Goal: Task Accomplishment & Management: Use online tool/utility

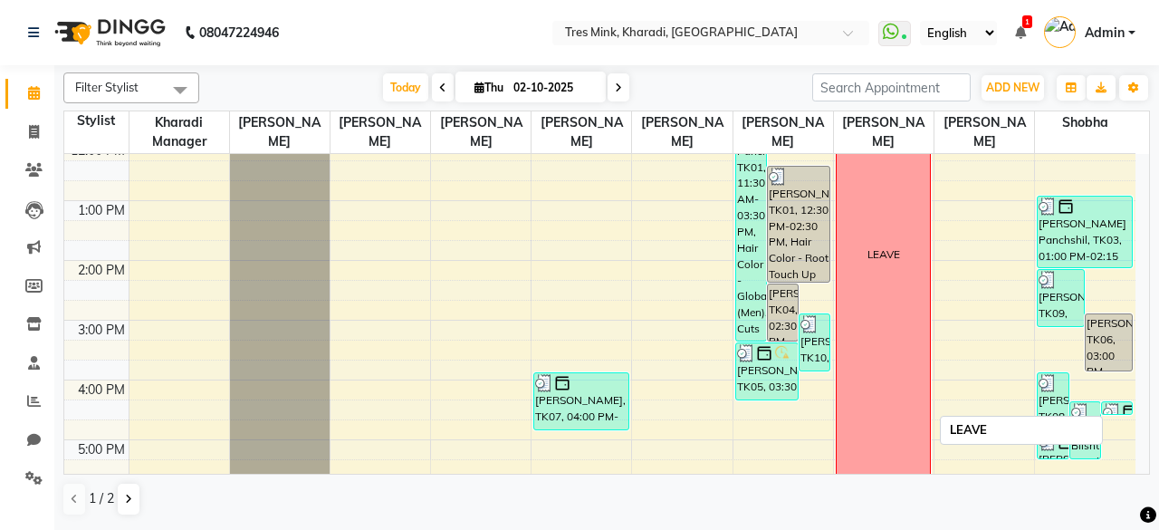
scroll to position [422, 0]
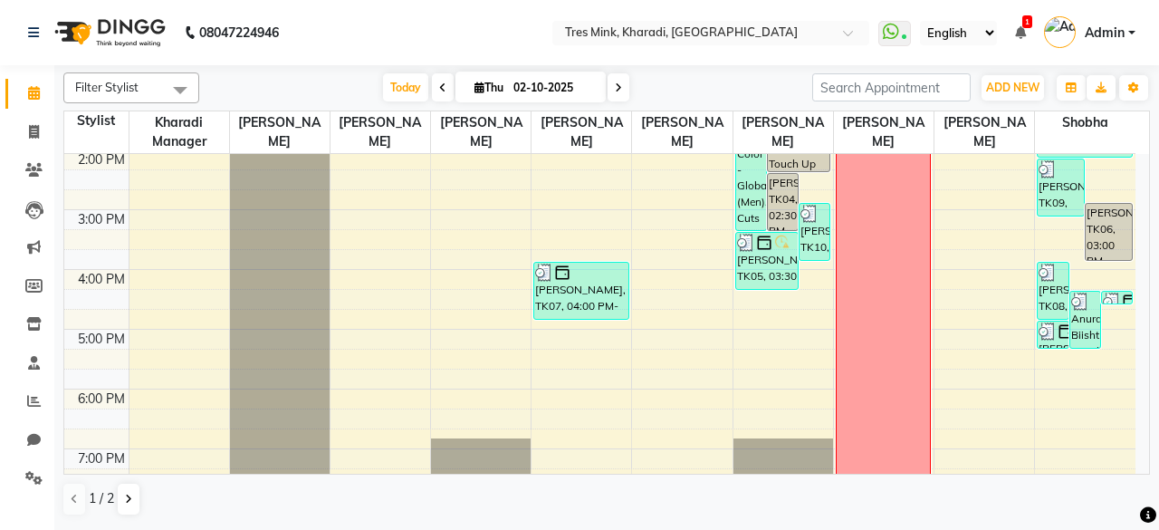
click at [14, 111] on li "Calendar" at bounding box center [27, 93] width 54 height 39
click at [24, 125] on span at bounding box center [34, 132] width 32 height 21
select select "service"
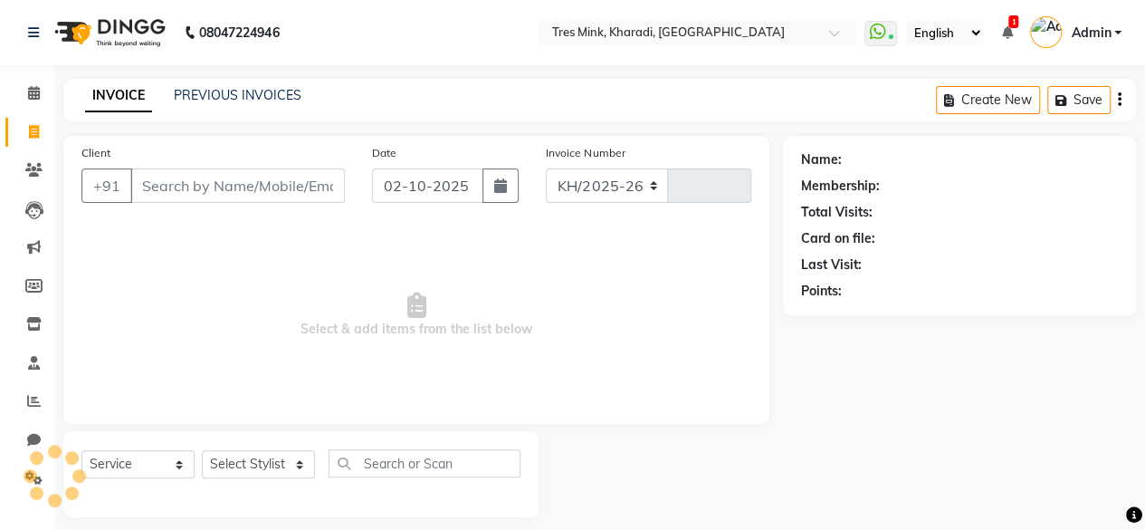
select select "8100"
type input "1378"
type input "9892028797"
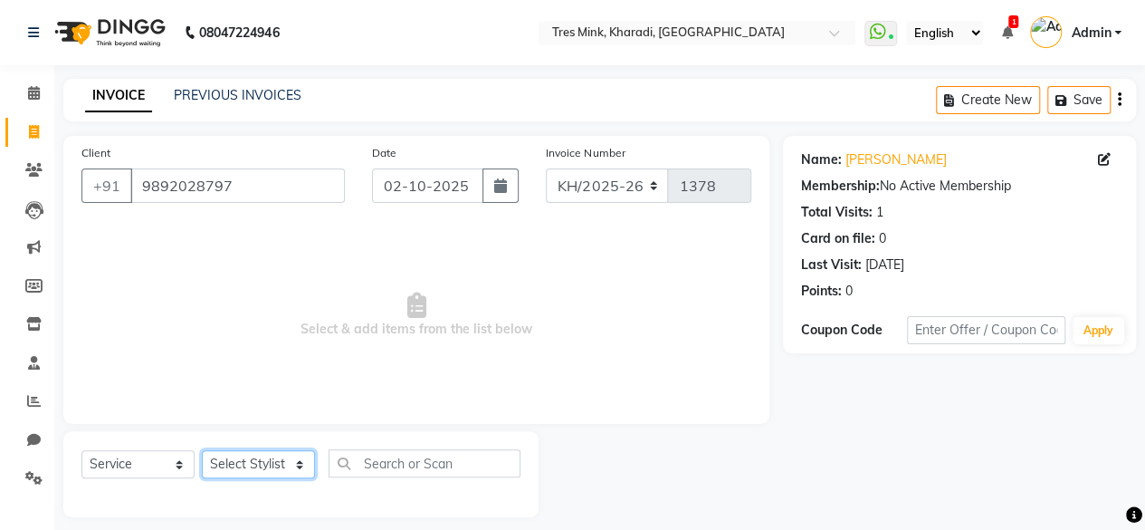
click at [245, 460] on select "Select Stylist Kharadi Manager [PERSON_NAME] ([PERSON_NAME]) [PERSON_NAME] [PER…" at bounding box center [258, 464] width 113 height 28
click at [520, 377] on span "Select & add items from the list below" at bounding box center [416, 314] width 670 height 181
click at [18, 91] on span at bounding box center [34, 93] width 32 height 21
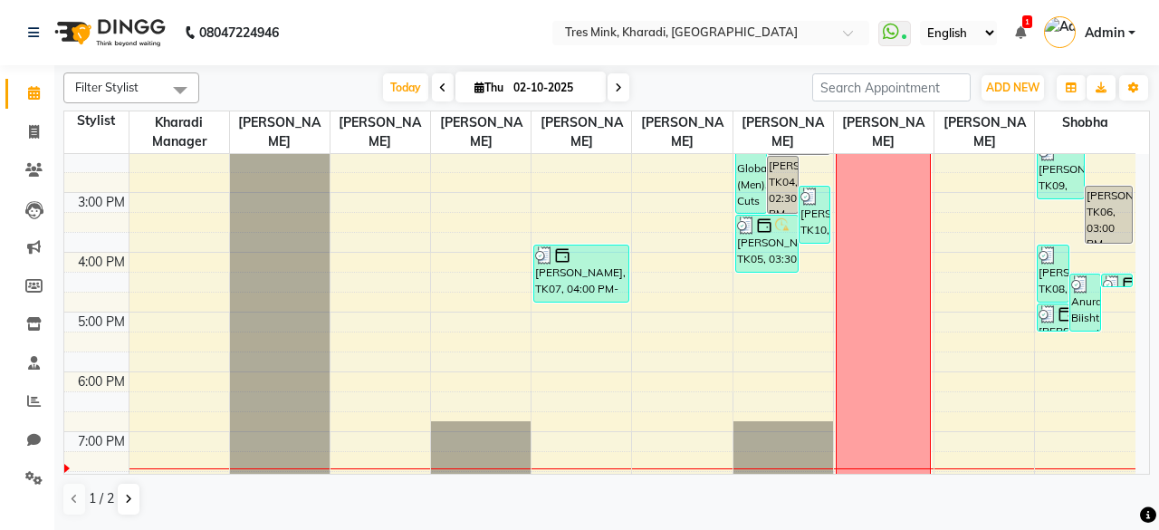
scroll to position [543, 0]
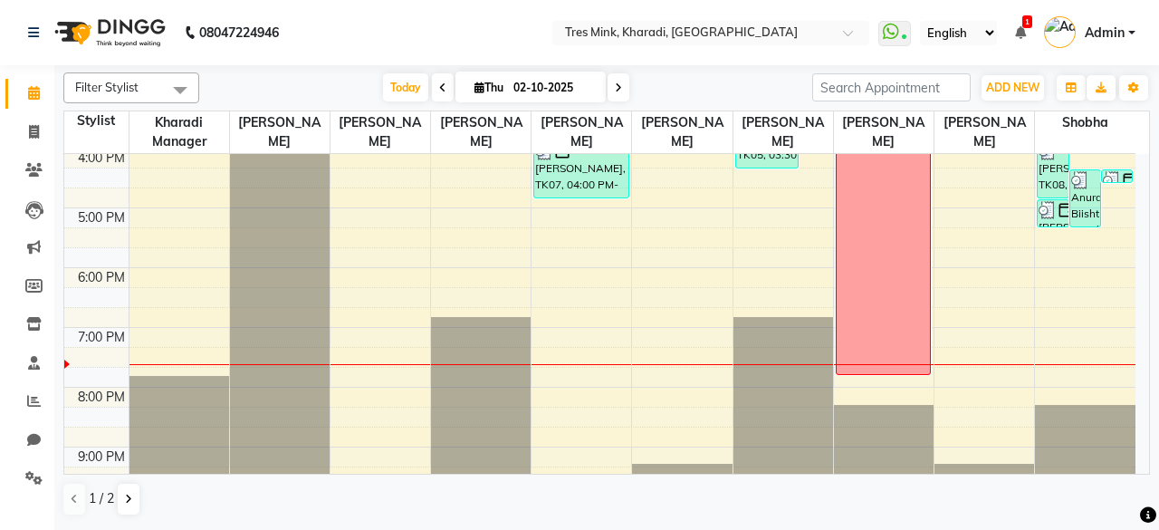
click at [433, 79] on span at bounding box center [443, 87] width 22 height 28
type input "01-10-2025"
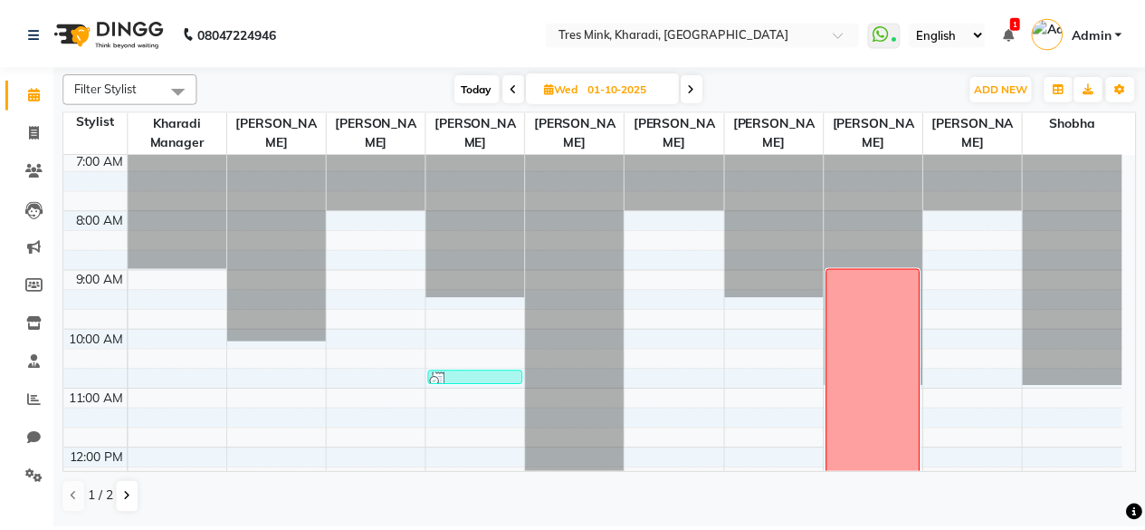
scroll to position [0, 0]
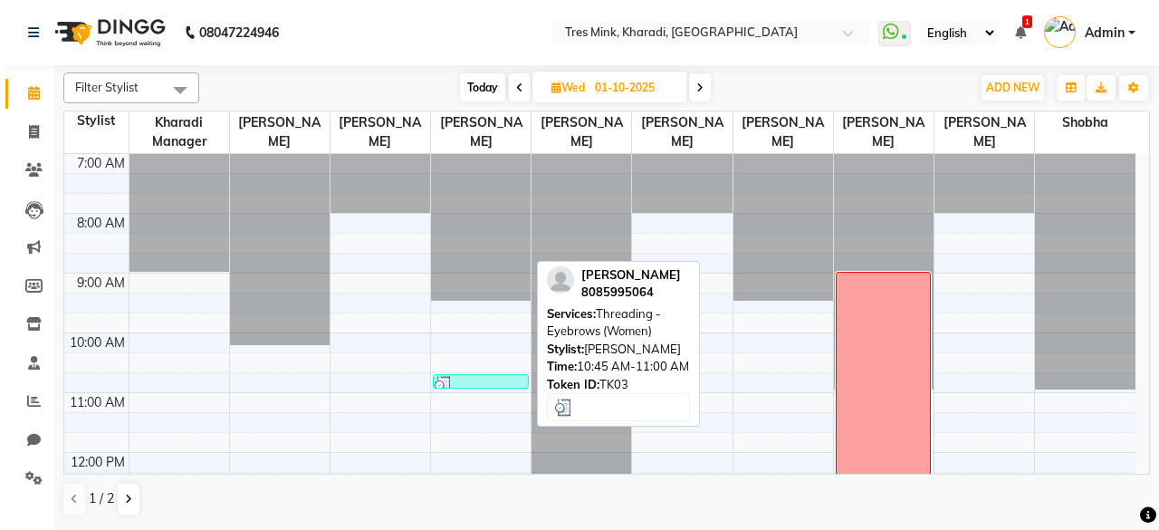
click at [492, 379] on div at bounding box center [479, 385] width 91 height 18
select select "3"
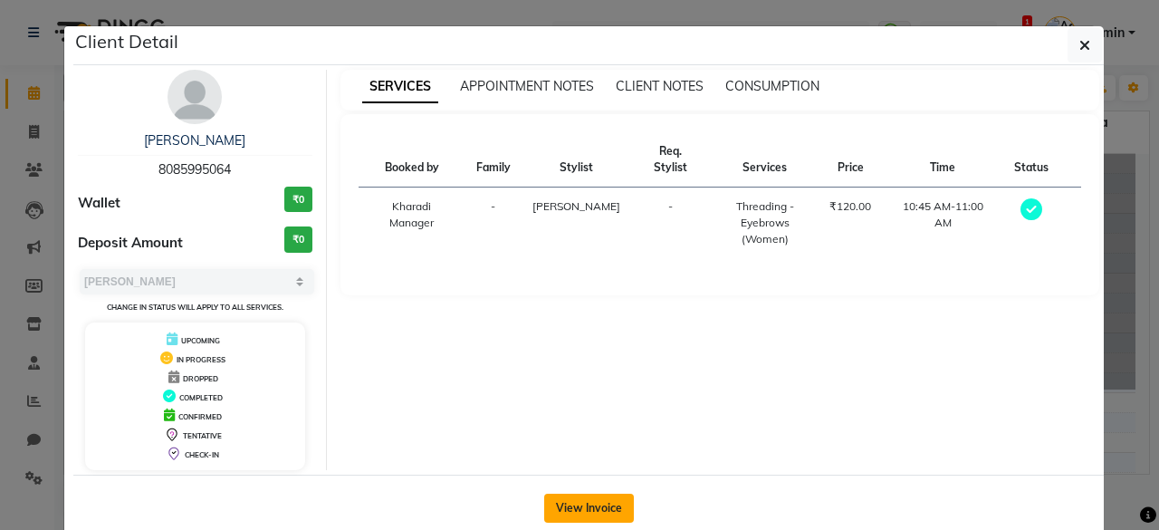
click at [592, 503] on button "View Invoice" at bounding box center [589, 507] width 90 height 29
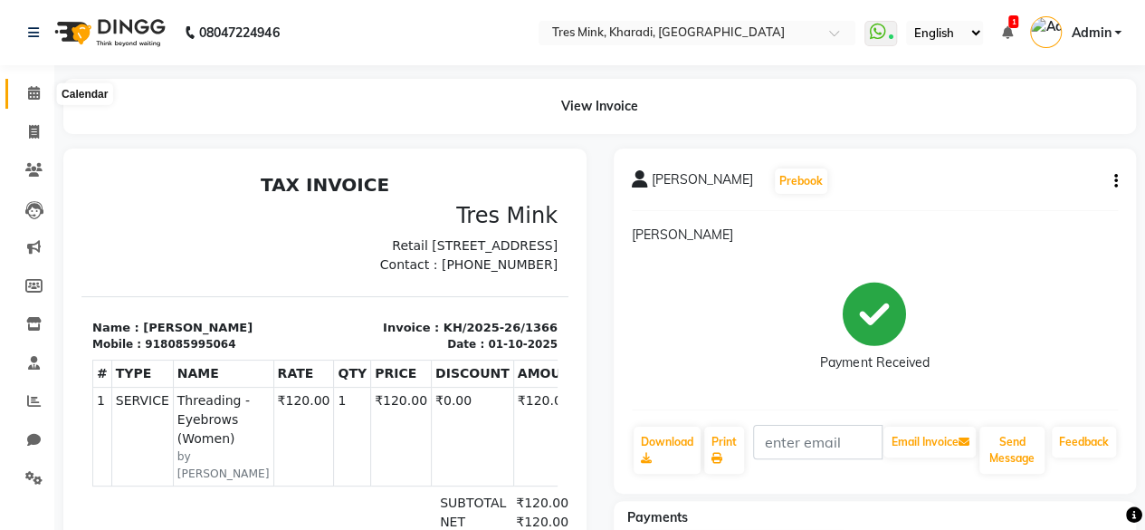
click at [29, 89] on icon at bounding box center [34, 93] width 12 height 14
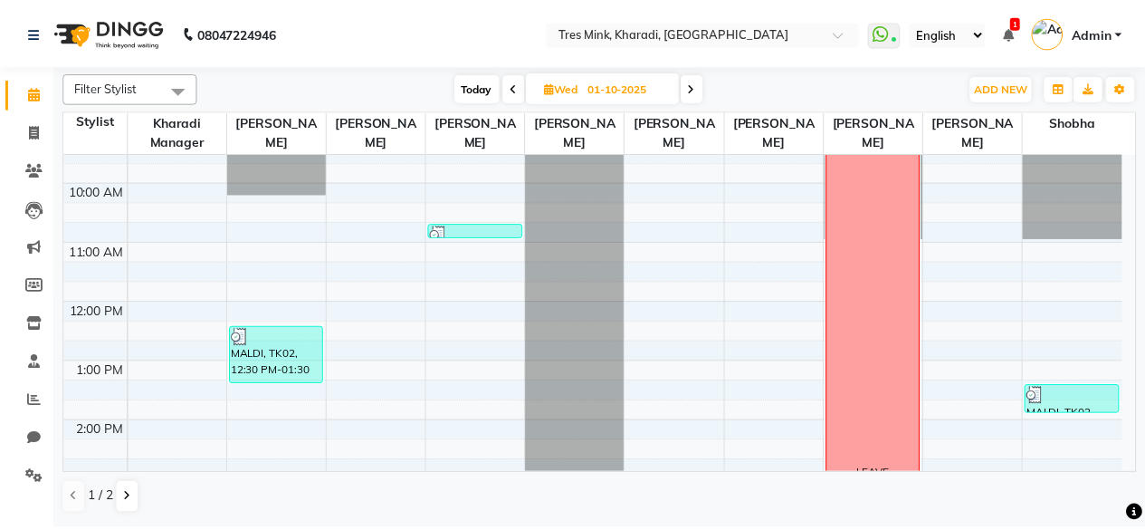
scroll to position [77, 0]
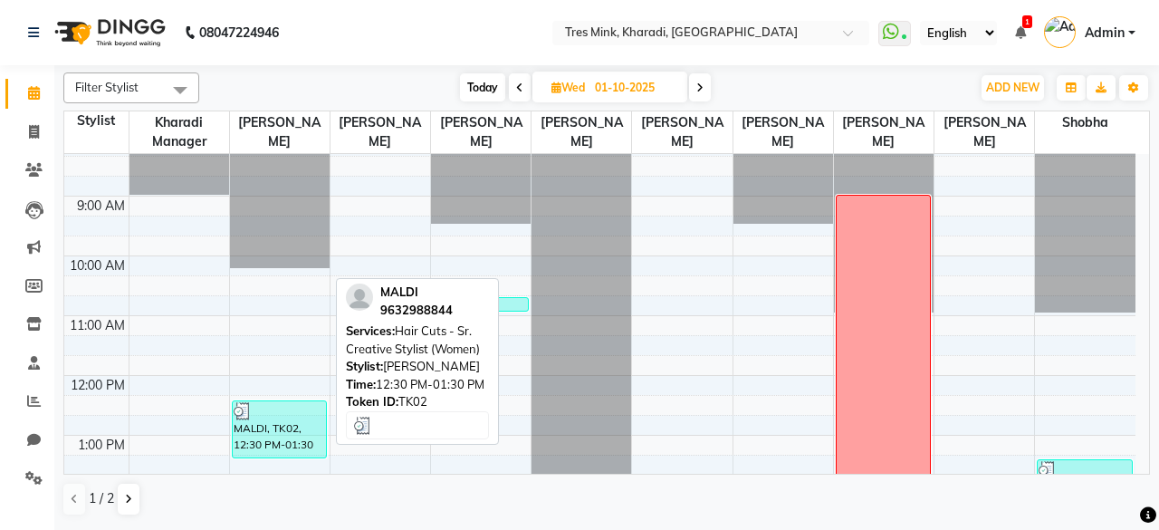
click at [288, 423] on div "MALDI, TK02, 12:30 PM-01:30 PM, Hair Cuts - Sr. Creative Stylist (Women)" at bounding box center [279, 429] width 93 height 56
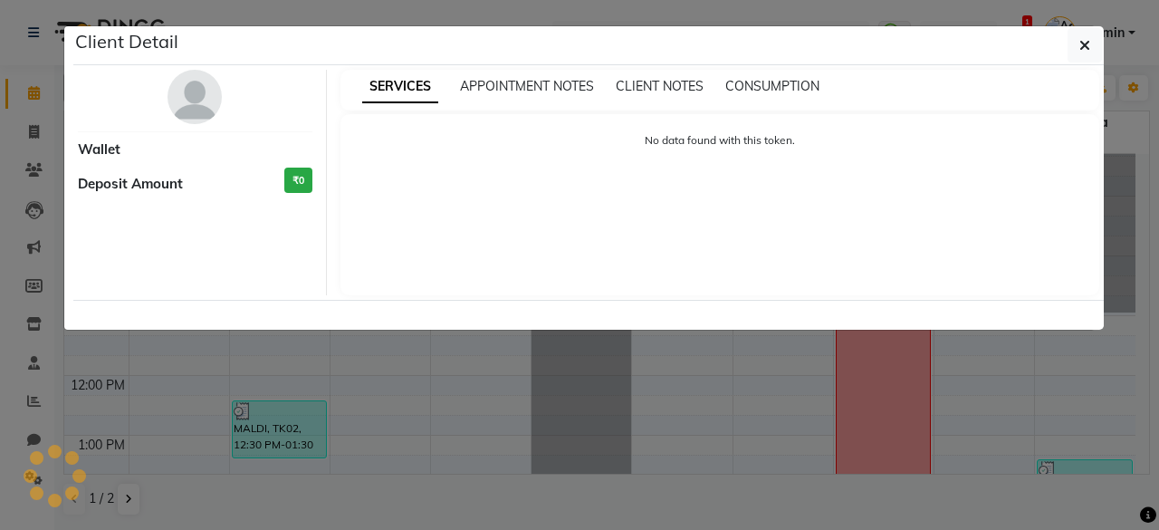
select select "3"
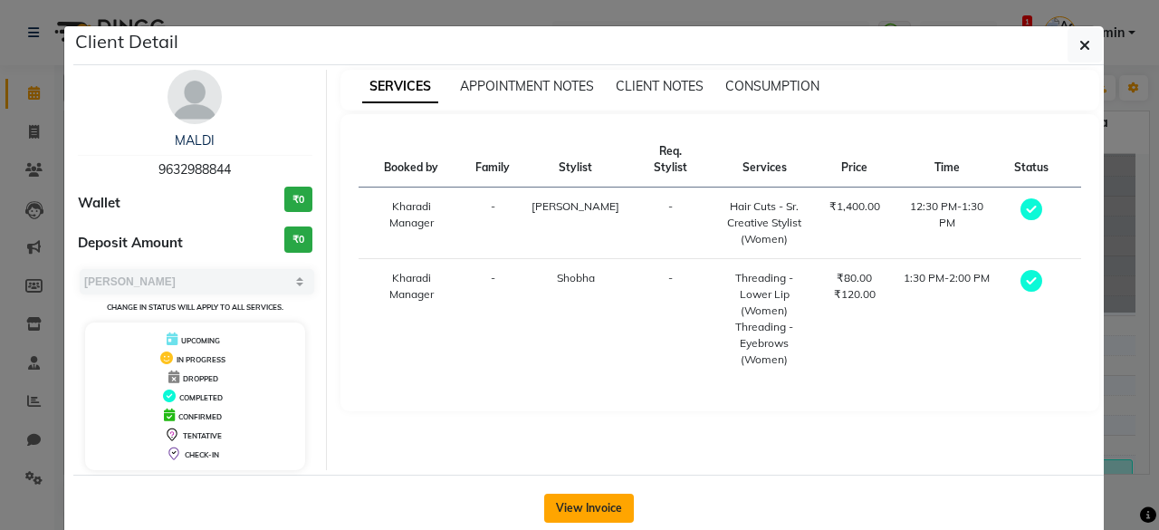
click at [597, 502] on button "View Invoice" at bounding box center [589, 507] width 90 height 29
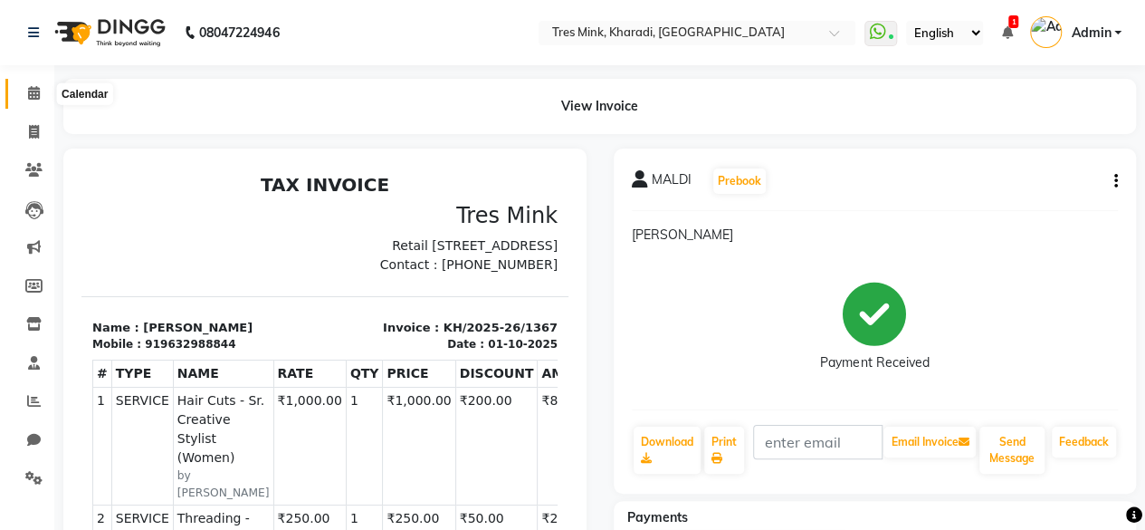
click at [27, 85] on span at bounding box center [34, 93] width 32 height 21
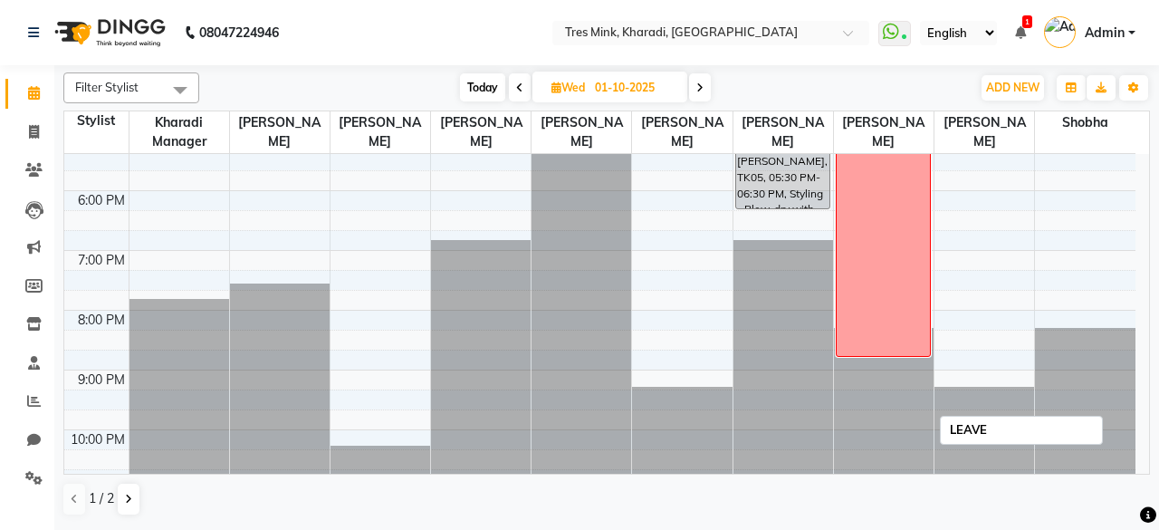
scroll to position [319, 0]
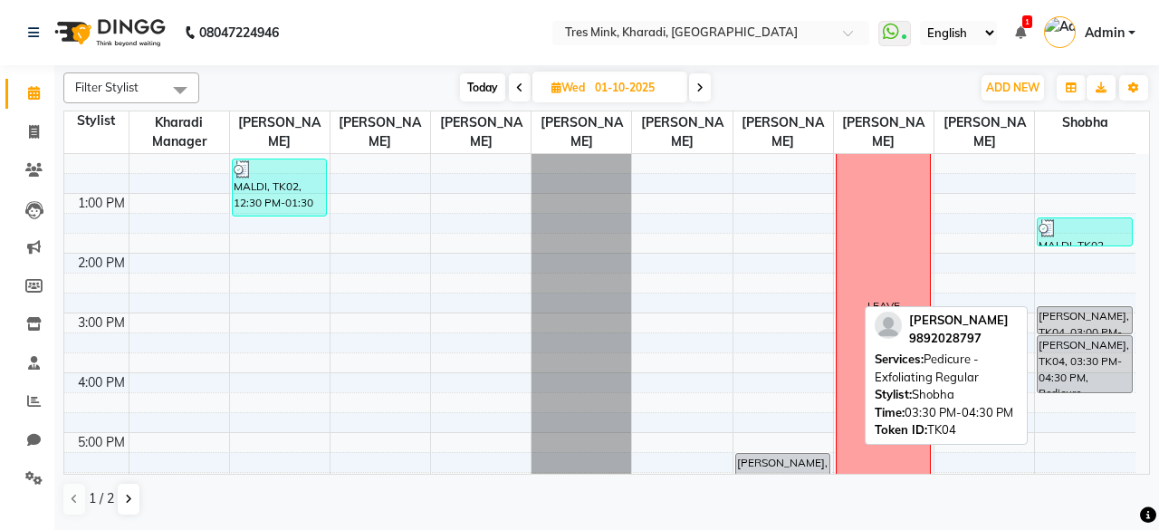
click at [1092, 354] on div "[PERSON_NAME], TK04, 03:30 PM-04:30 PM, Pedicure - Exfoliating Regular" at bounding box center [1084, 364] width 94 height 56
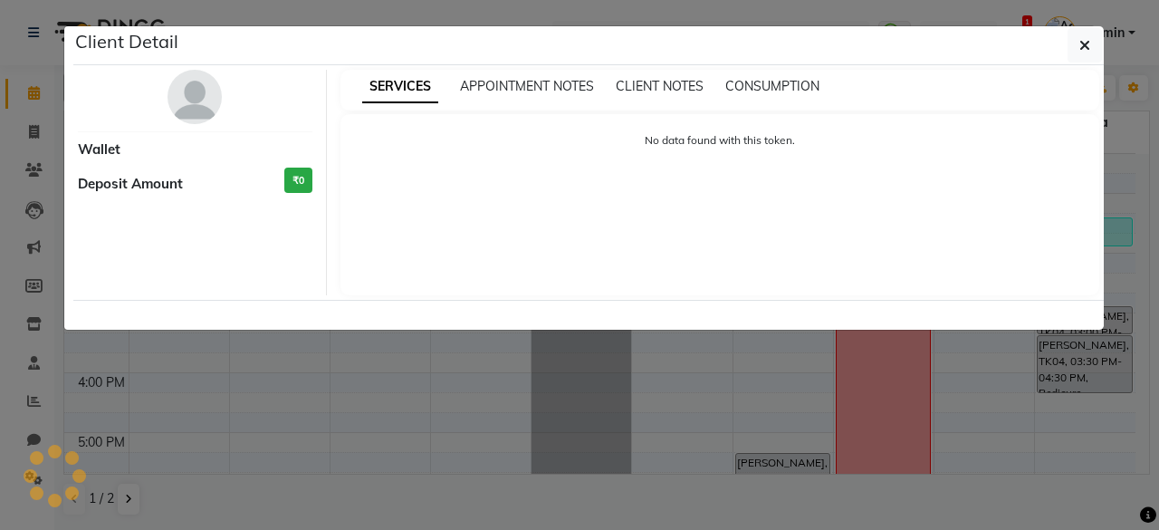
click at [327, 432] on ngb-modal-window "Client Detail Wallet Deposit Amount ₹0 SERVICES APPOINTMENT NOTES CLIENT NOTES …" at bounding box center [579, 265] width 1159 height 530
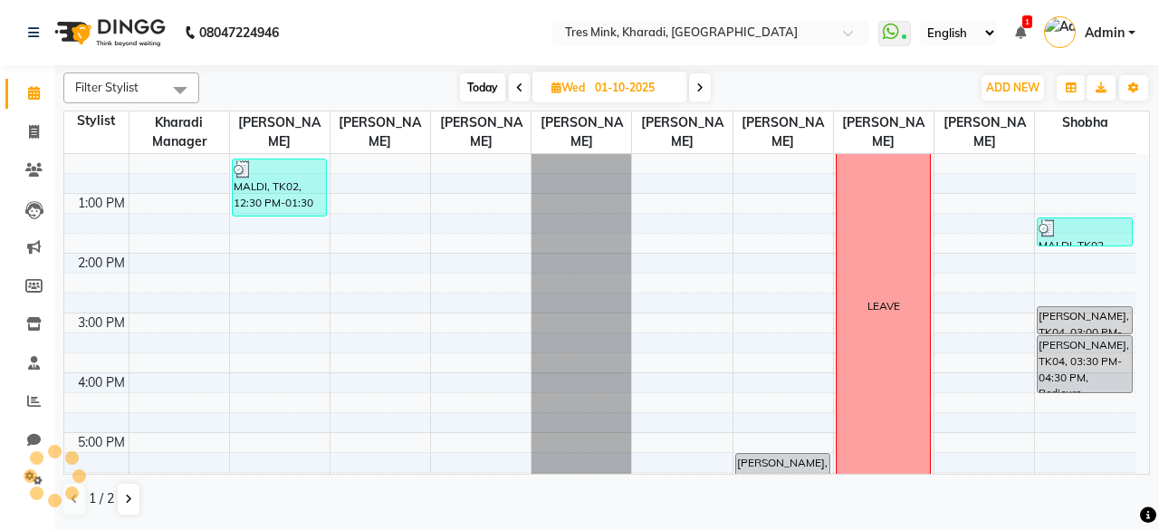
click at [702, 97] on span at bounding box center [700, 87] width 22 height 28
type input "02-10-2025"
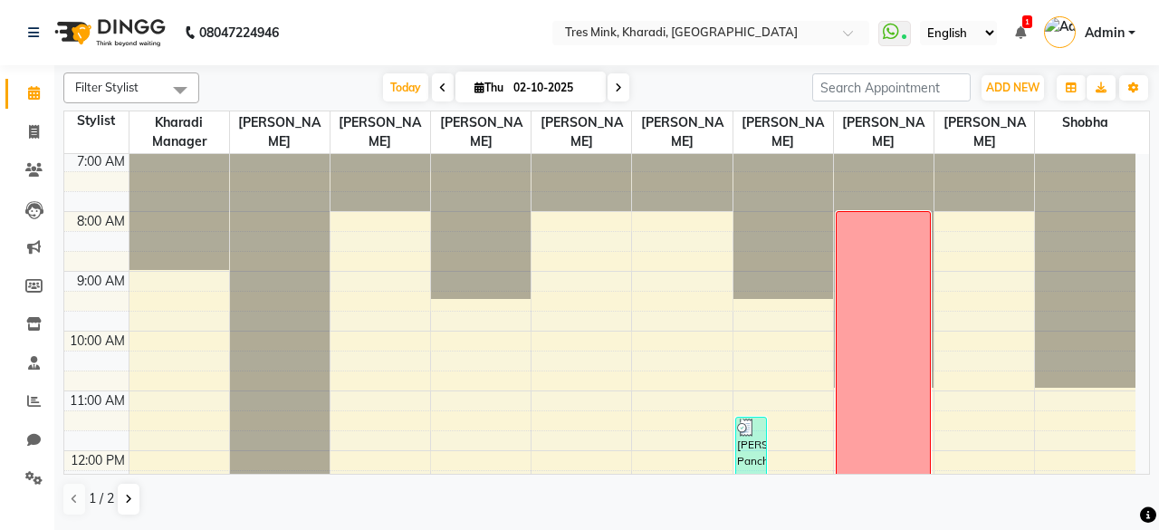
scroll to position [0, 0]
click at [396, 92] on span "Today" at bounding box center [405, 87] width 45 height 28
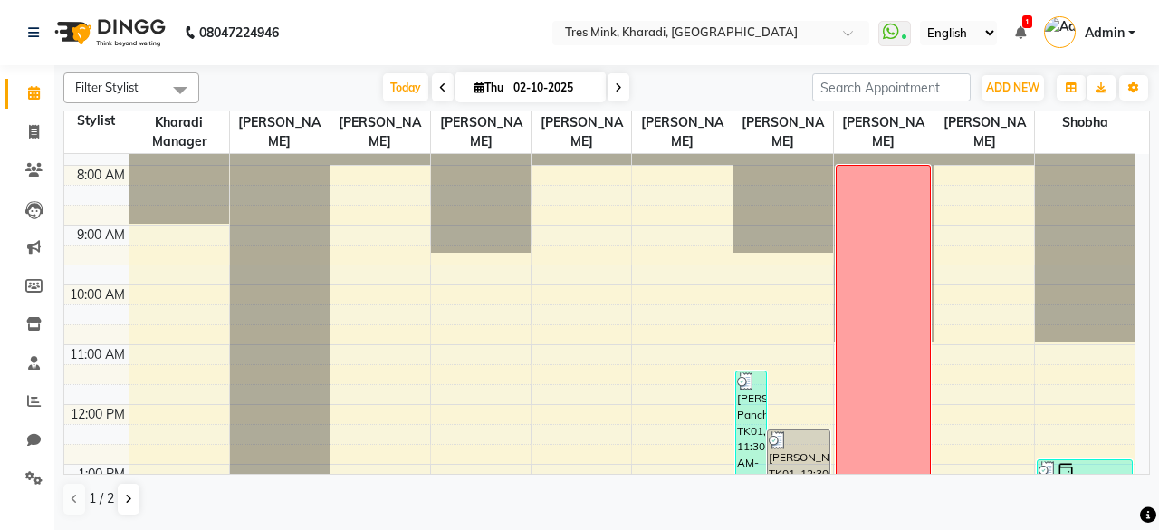
scroll to position [77, 0]
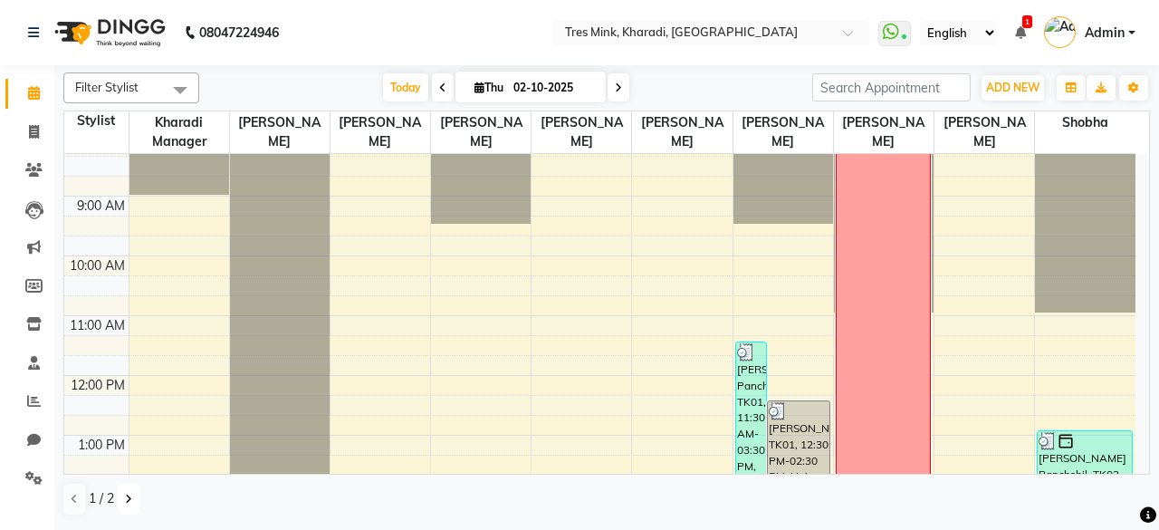
click at [127, 495] on icon at bounding box center [128, 498] width 7 height 11
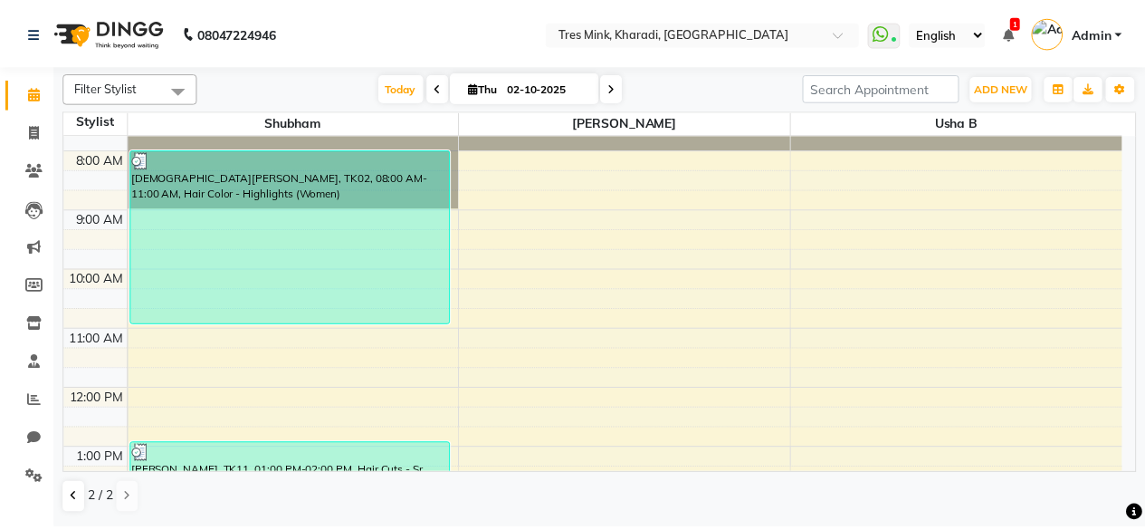
scroll to position [0, 0]
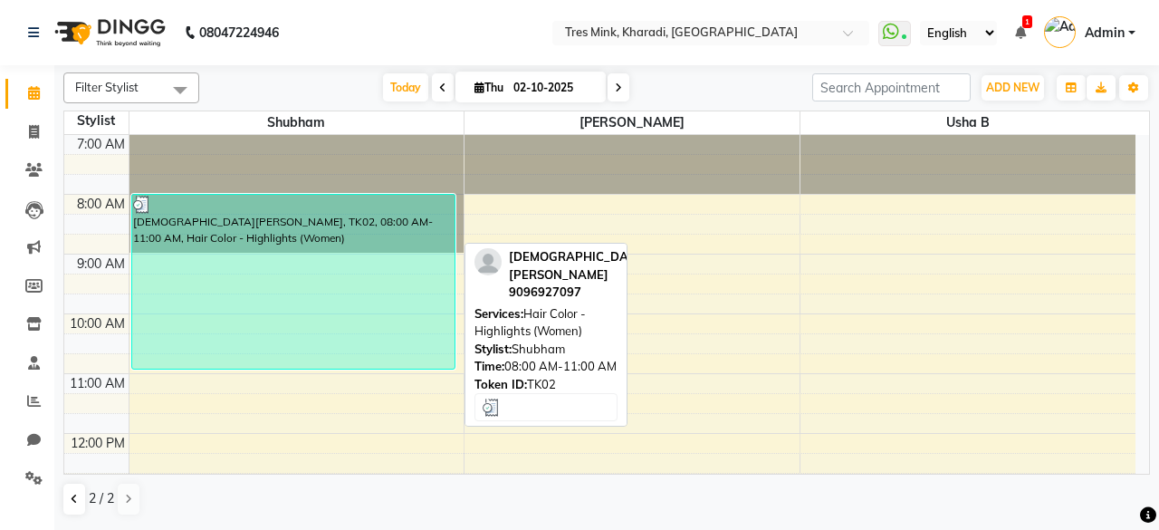
click at [166, 255] on div "[DEMOGRAPHIC_DATA][PERSON_NAME], TK02, 08:00 AM-11:00 AM, Hair Color - Highligh…" at bounding box center [293, 282] width 322 height 174
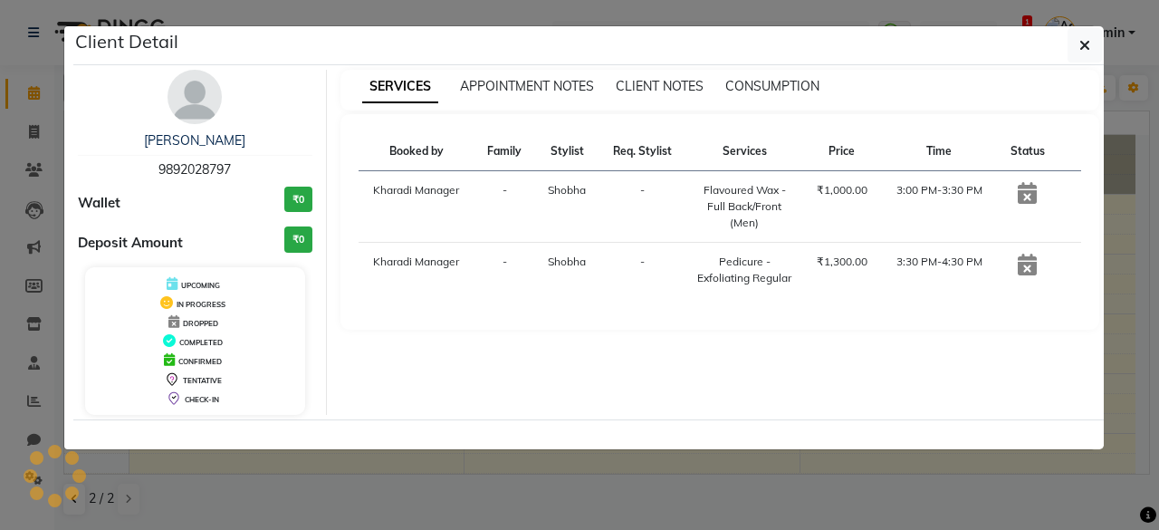
select select "3"
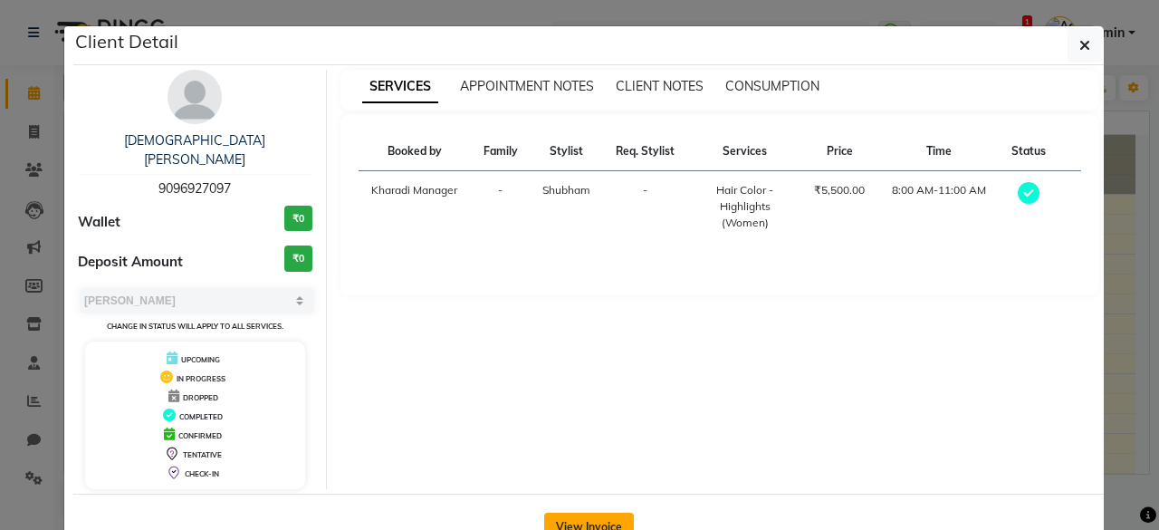
click at [591, 512] on button "View Invoice" at bounding box center [589, 526] width 90 height 29
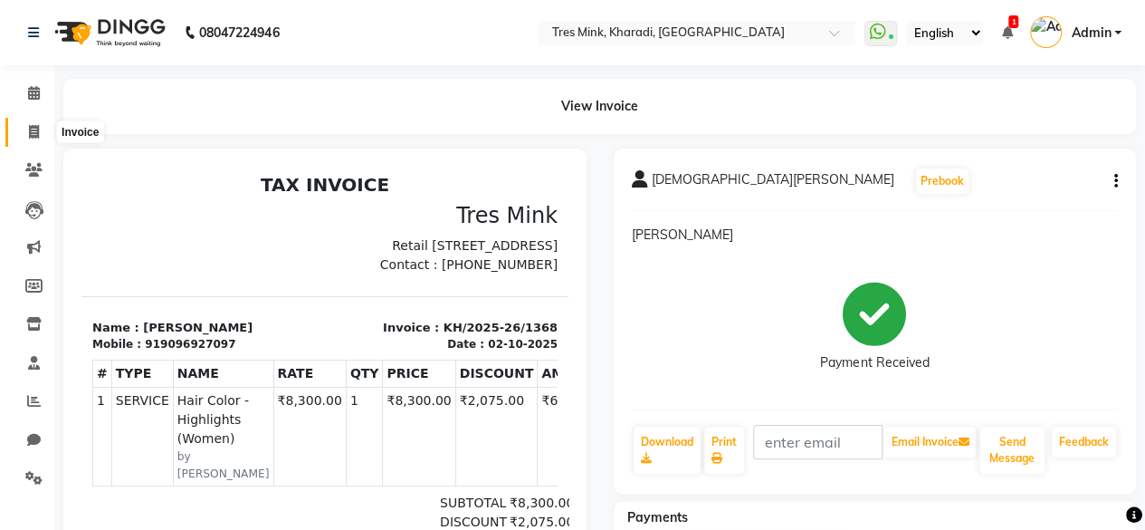
click at [24, 126] on span at bounding box center [34, 132] width 32 height 21
select select "service"
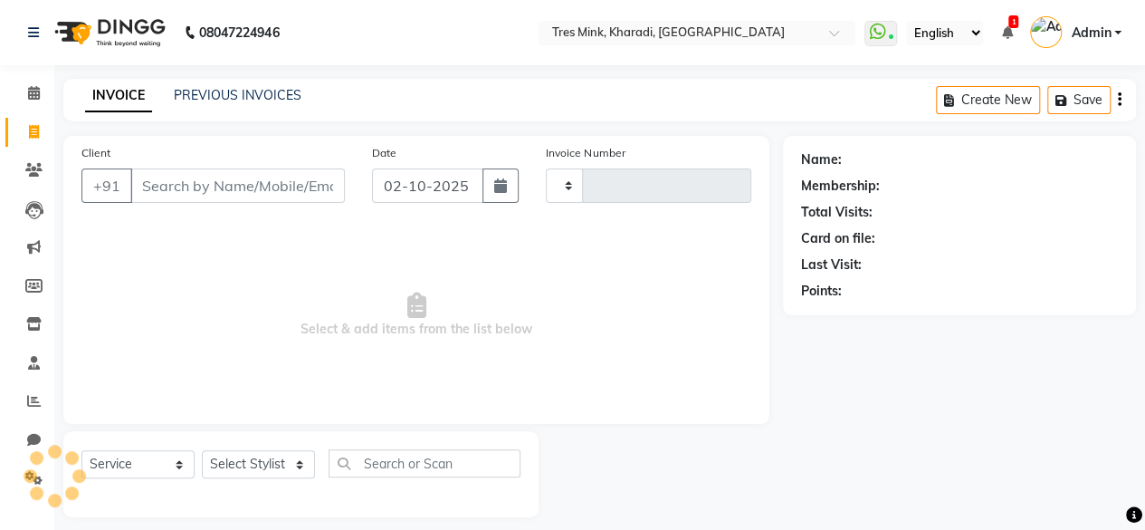
scroll to position [14, 0]
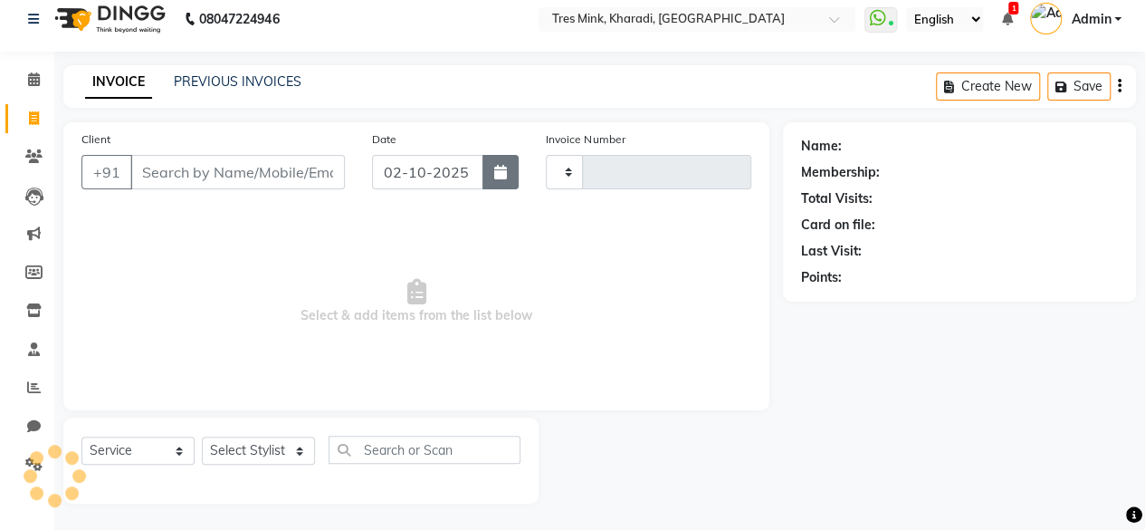
click at [492, 167] on button "button" at bounding box center [500, 172] width 36 height 34
select select "10"
select select "2025"
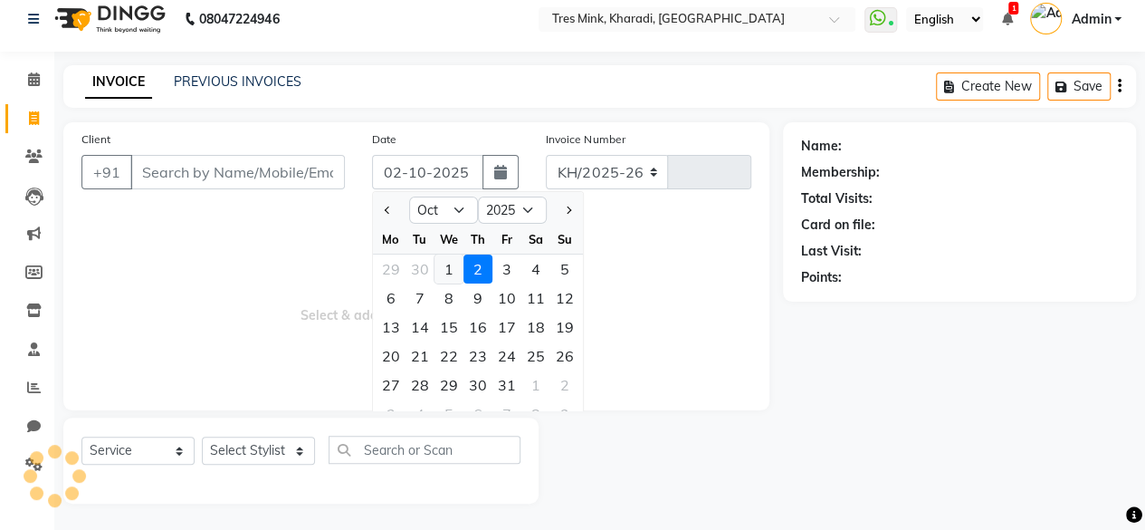
select select "8100"
type input "1378"
click at [456, 257] on div "1" at bounding box center [448, 268] width 29 height 29
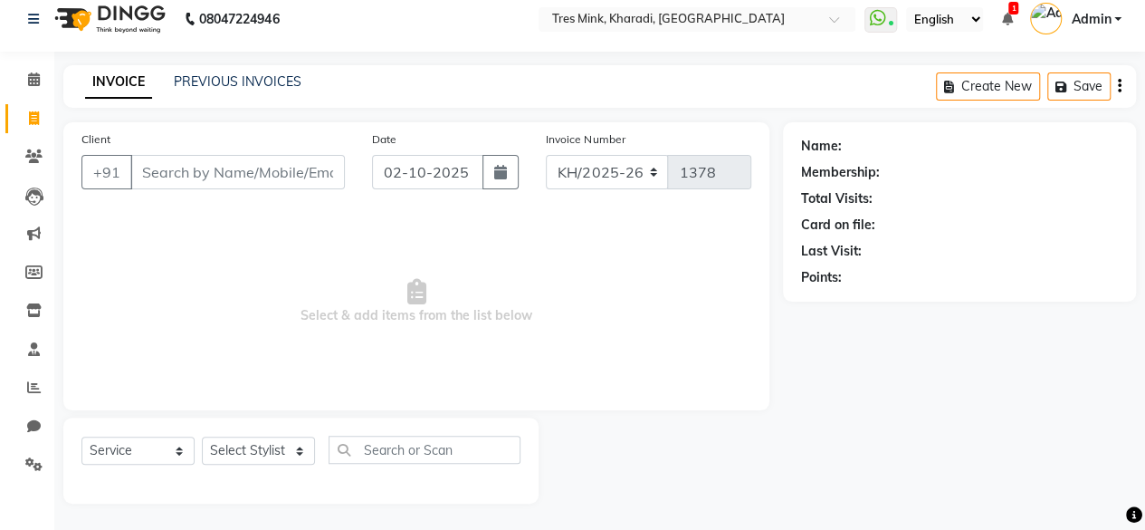
type input "01-10-2025"
click at [244, 162] on input "Client" at bounding box center [237, 172] width 215 height 34
paste input "9892028797"
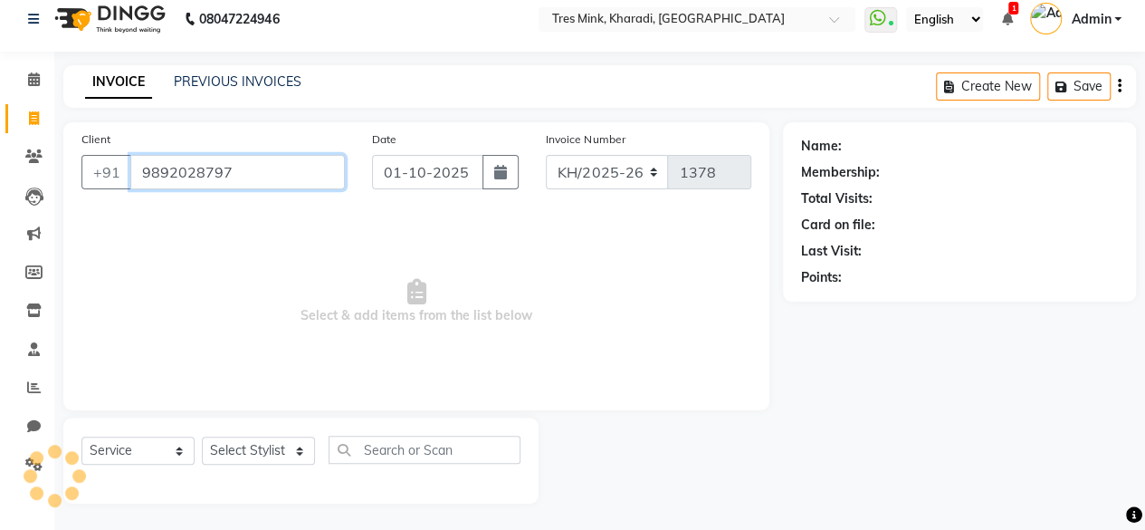
type input "9892028797"
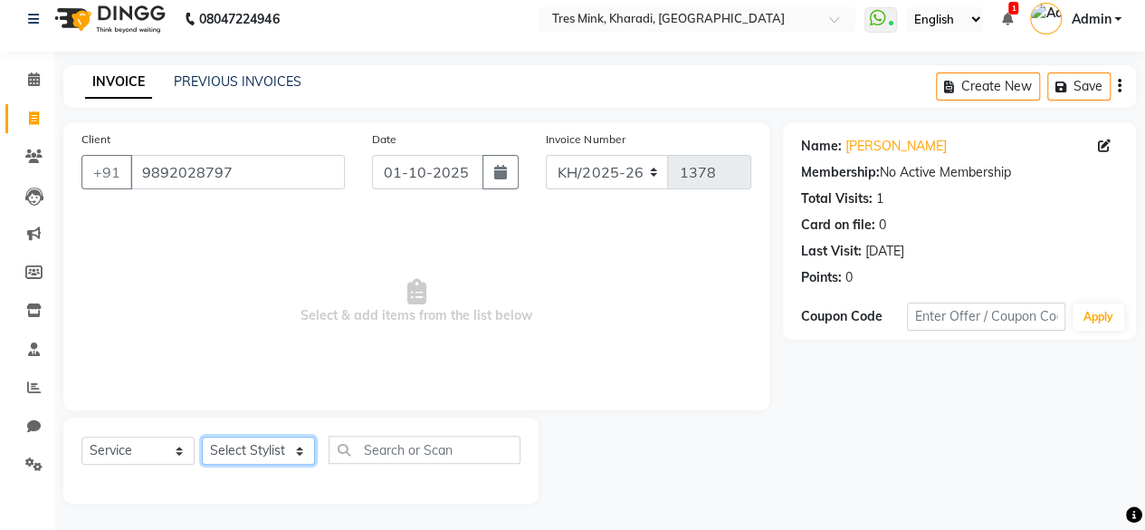
click at [232, 444] on select "Select Stylist Kharadi Manager [PERSON_NAME] ([PERSON_NAME]) [PERSON_NAME] [PER…" at bounding box center [258, 450] width 113 height 28
select select "76326"
click at [202, 436] on select "Select Stylist Kharadi Manager [PERSON_NAME] ([PERSON_NAME]) [PERSON_NAME] [PER…" at bounding box center [258, 450] width 113 height 28
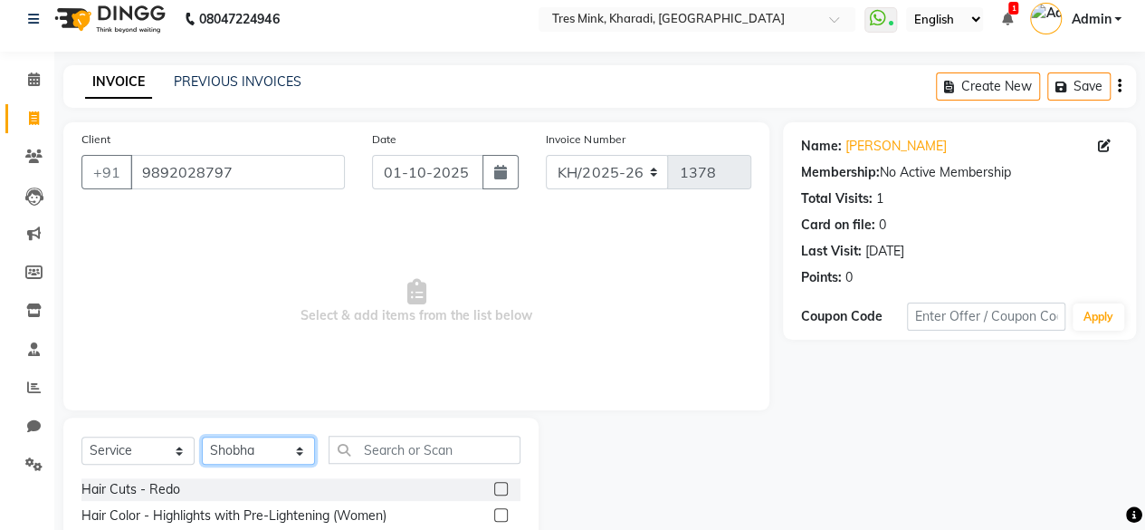
scroll to position [195, 0]
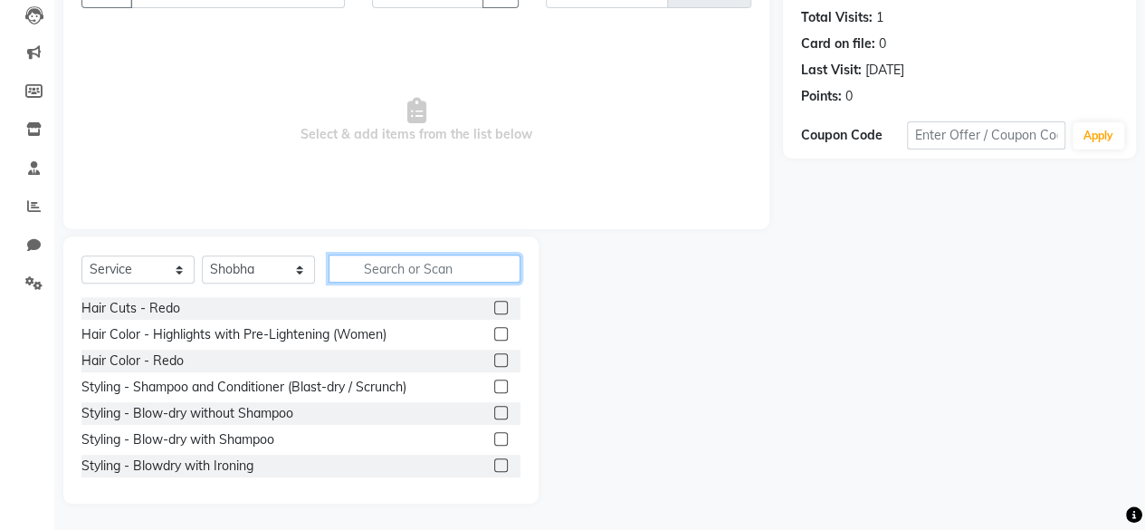
click at [375, 269] on input "text" at bounding box center [425, 268] width 192 height 28
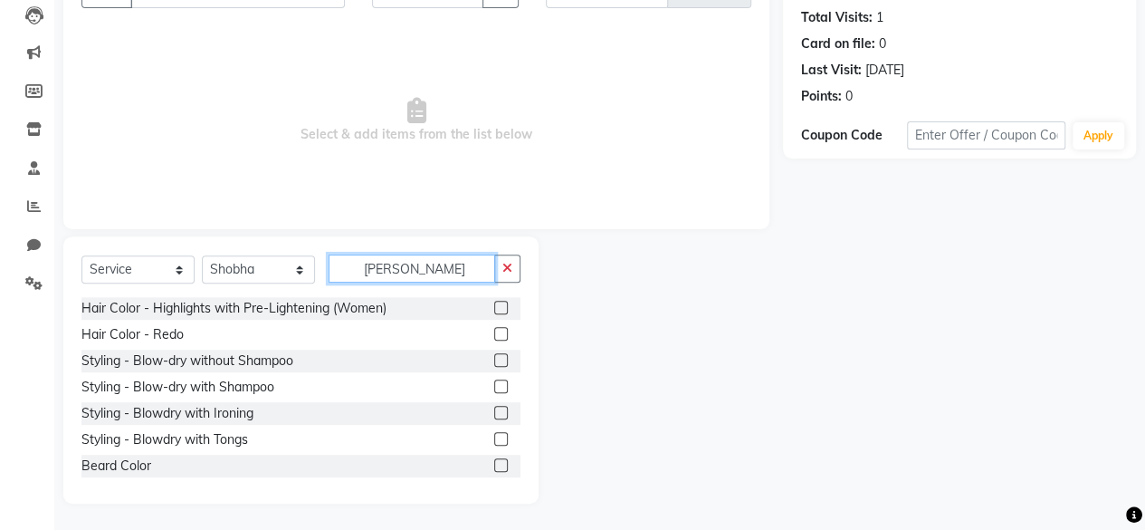
scroll to position [66, 0]
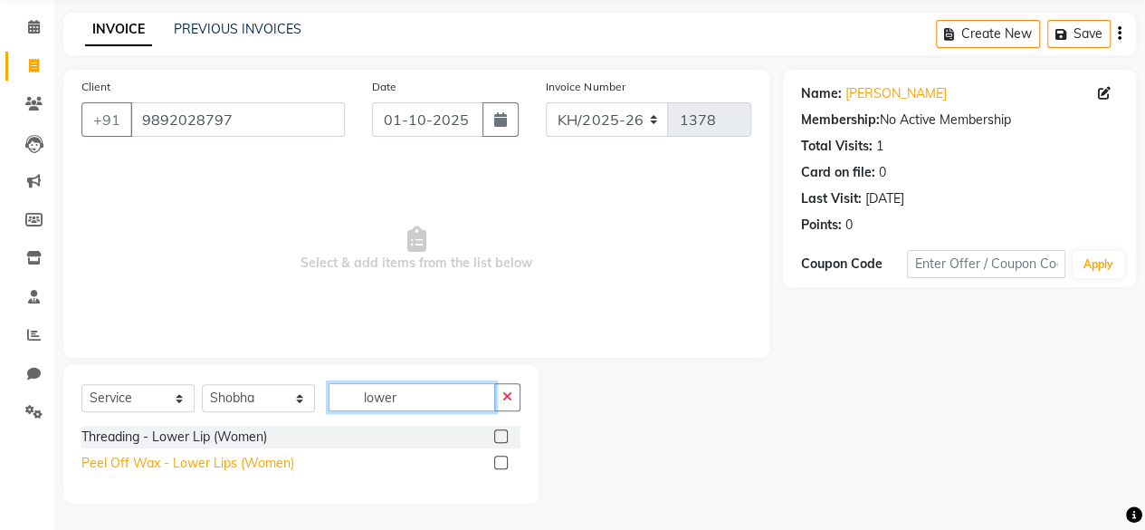
type input "lower"
click at [224, 457] on div "Peel Off Wax - Lower Lips (Women)" at bounding box center [187, 462] width 213 height 19
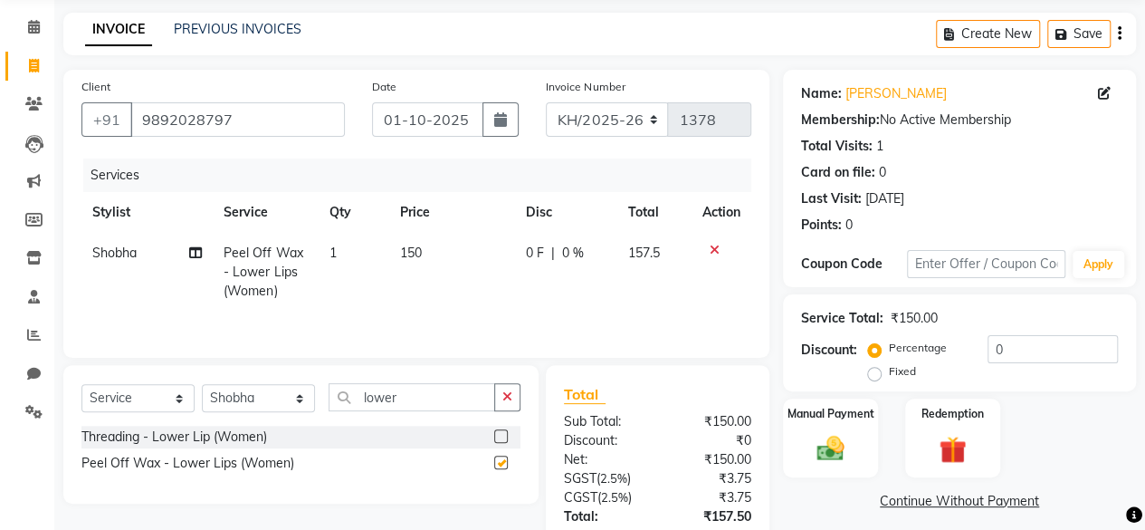
checkbox input "false"
click at [438, 268] on td "150" at bounding box center [452, 272] width 126 height 79
select select "76326"
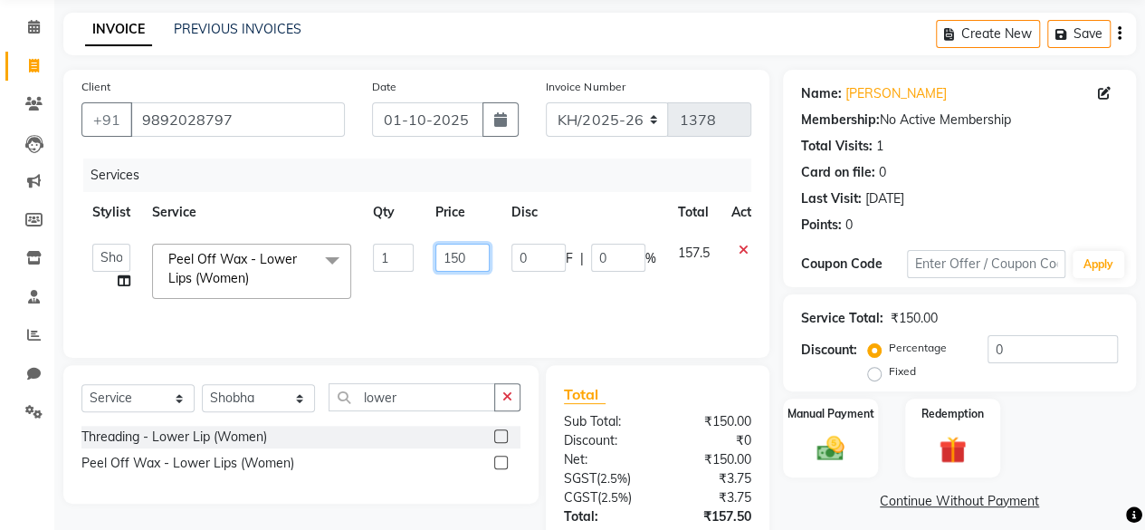
click at [457, 251] on input "150" at bounding box center [462, 257] width 54 height 28
type input "100"
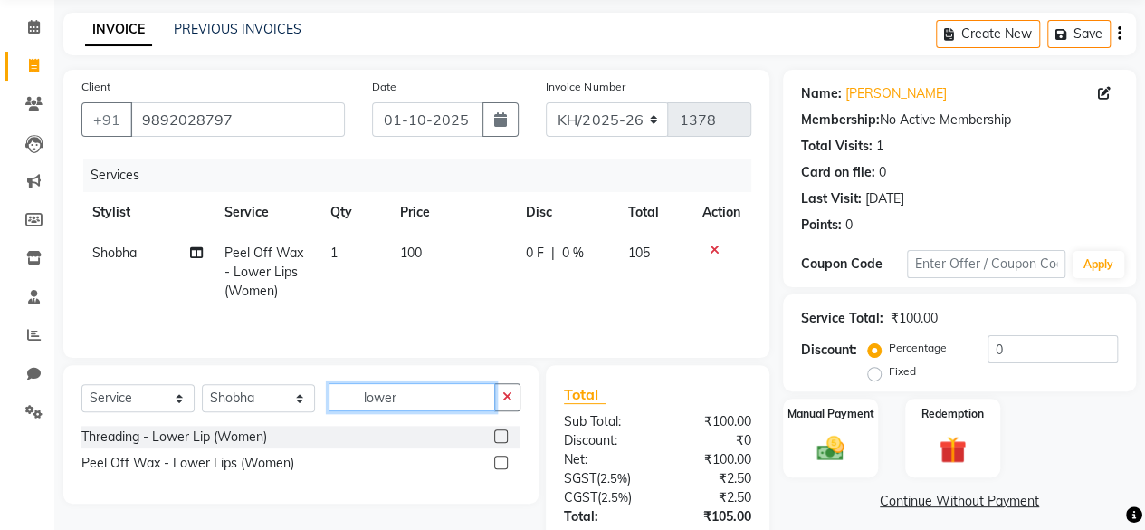
drag, startPoint x: 370, startPoint y: 408, endPoint x: 358, endPoint y: 408, distance: 12.7
click at [358, 408] on input "lower" at bounding box center [412, 397] width 167 height 28
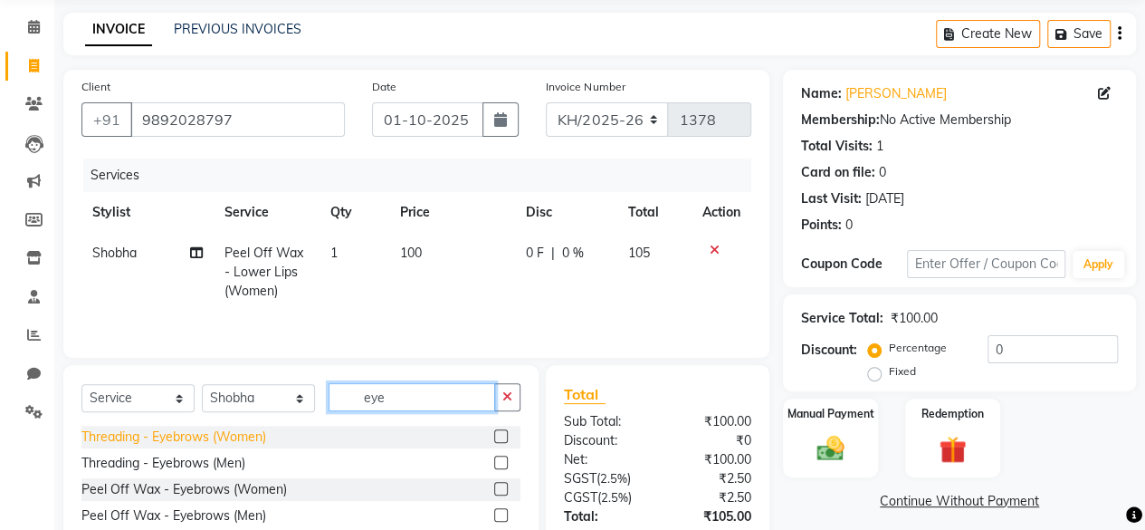
type input "eye"
click at [234, 441] on div "Threading - Eyebrows (Women)" at bounding box center [173, 436] width 185 height 19
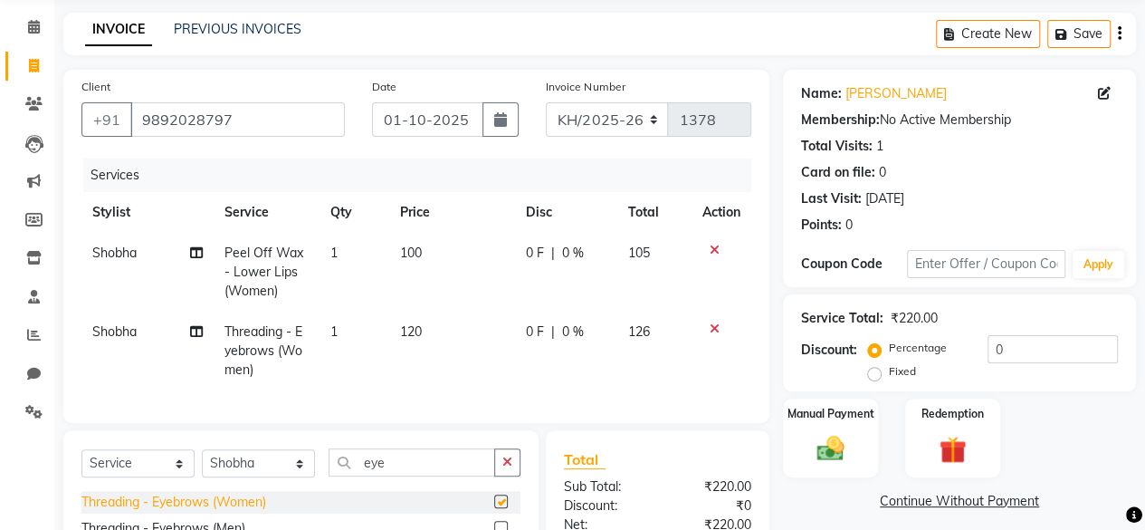
checkbox input "false"
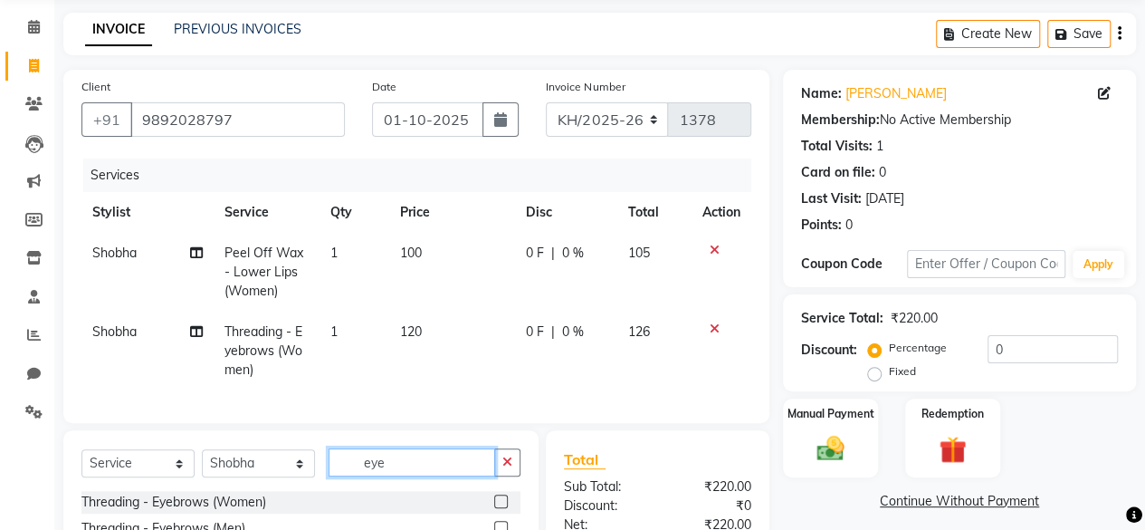
drag, startPoint x: 395, startPoint y: 473, endPoint x: 370, endPoint y: 473, distance: 24.5
click at [377, 473] on input "eye" at bounding box center [412, 462] width 167 height 28
type input "e"
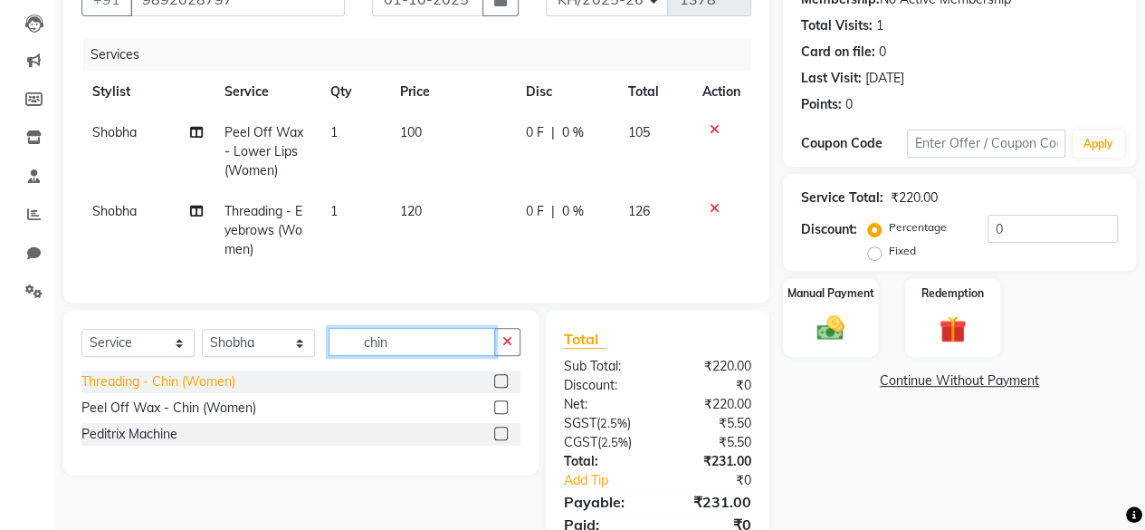
type input "chin"
click at [141, 391] on div "Threading - Chin (Women)" at bounding box center [158, 381] width 154 height 19
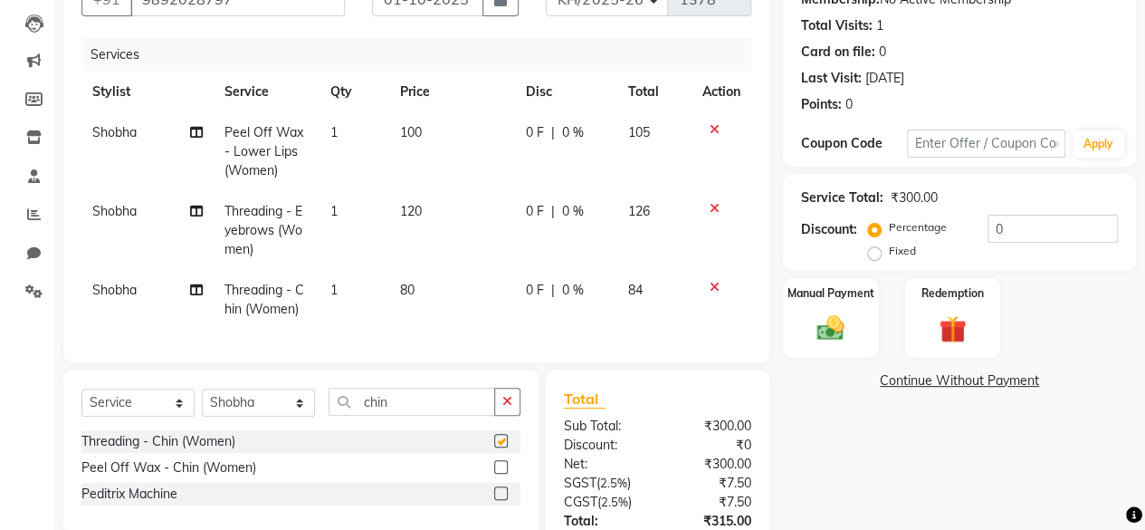
checkbox input "false"
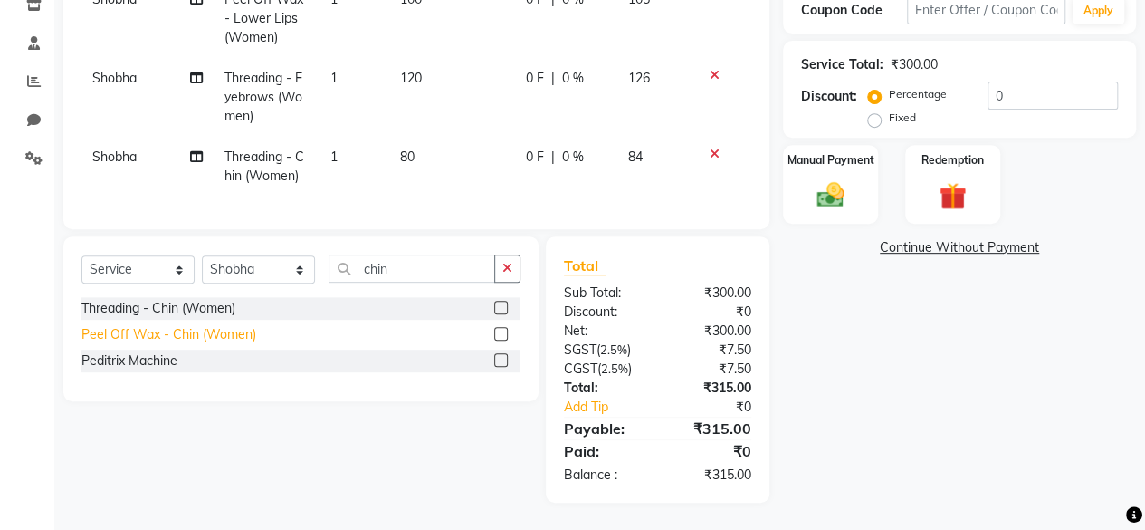
click at [228, 336] on div "Peel Off Wax - Chin (Women)" at bounding box center [168, 334] width 175 height 19
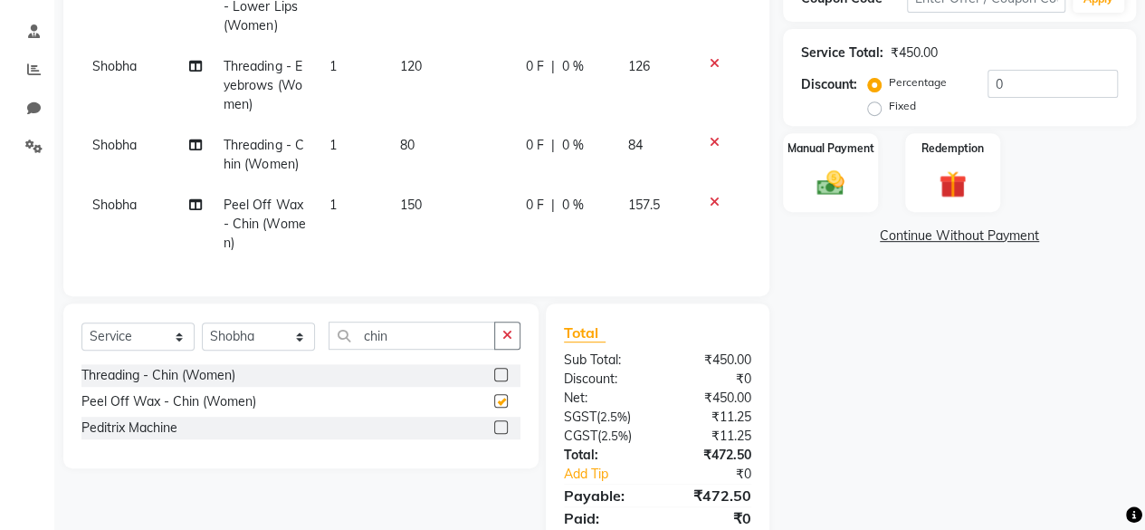
checkbox input "false"
click at [713, 141] on icon at bounding box center [715, 142] width 10 height 13
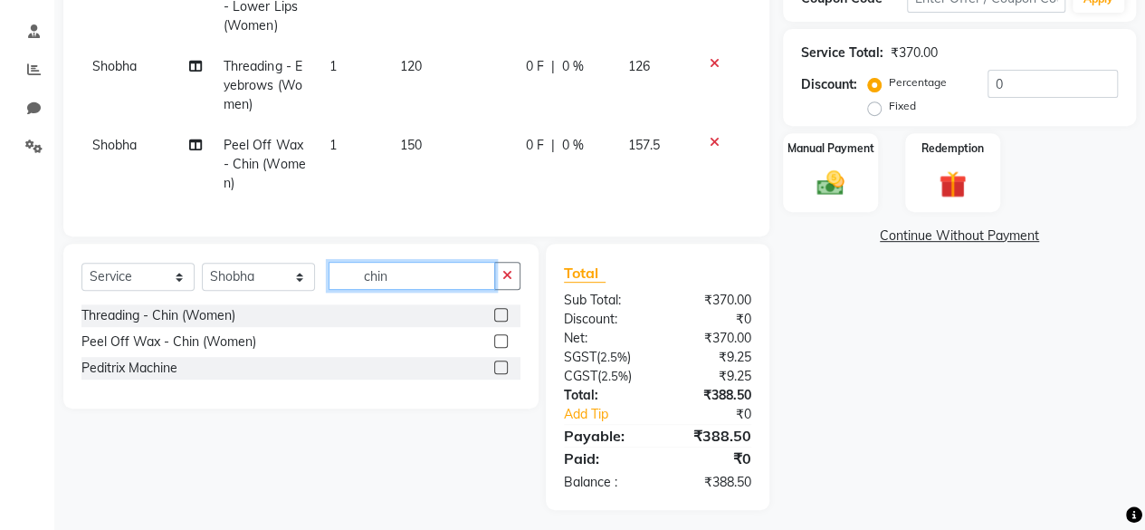
drag, startPoint x: 404, startPoint y: 284, endPoint x: 318, endPoint y: 282, distance: 86.0
click at [318, 282] on div "Select Service Product Membership Package Voucher Prepaid Gift Card Select Styl…" at bounding box center [300, 283] width 439 height 43
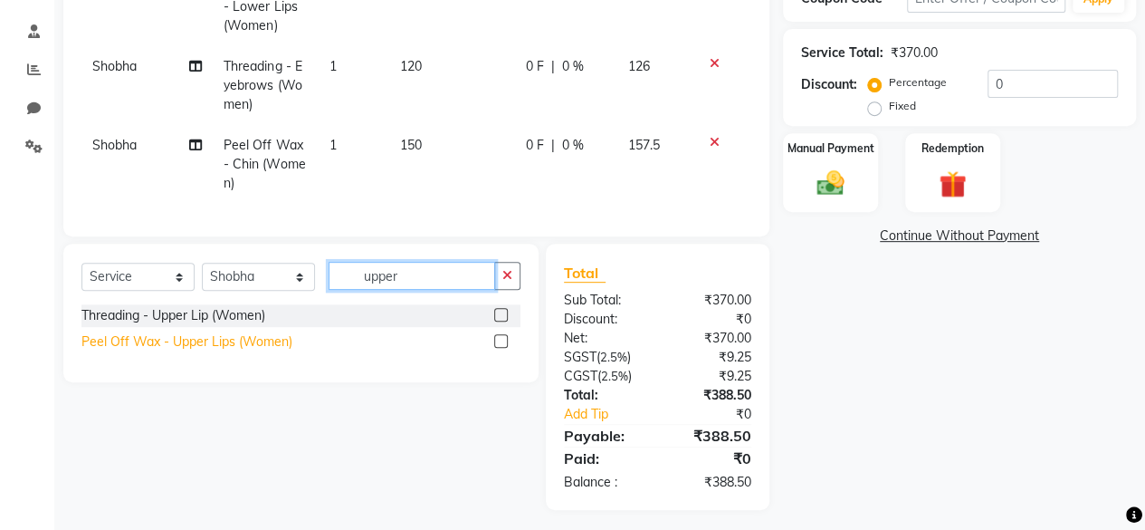
type input "upper"
click at [248, 350] on div "Peel Off Wax - Upper Lips (Women)" at bounding box center [186, 341] width 211 height 19
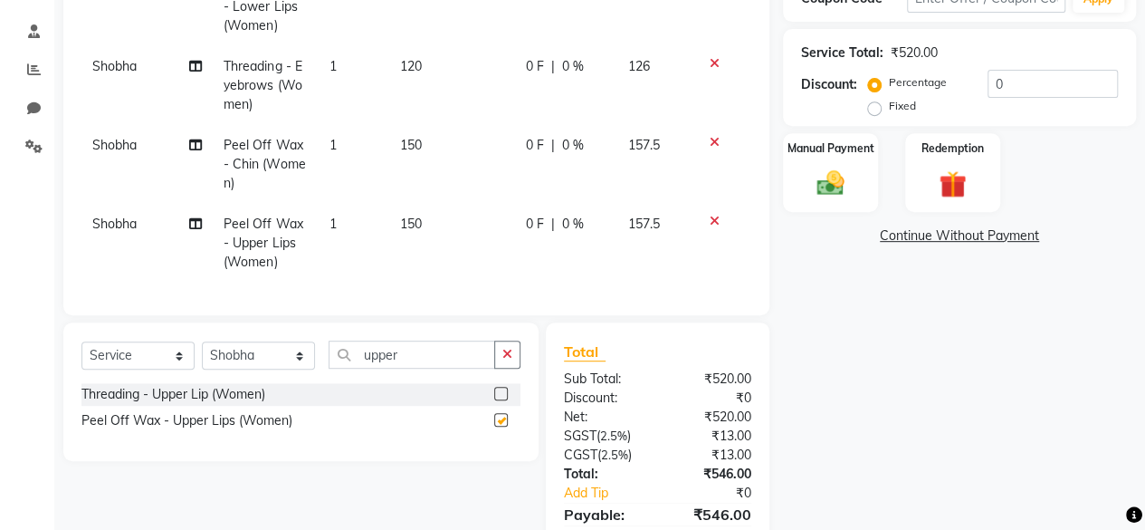
checkbox input "false"
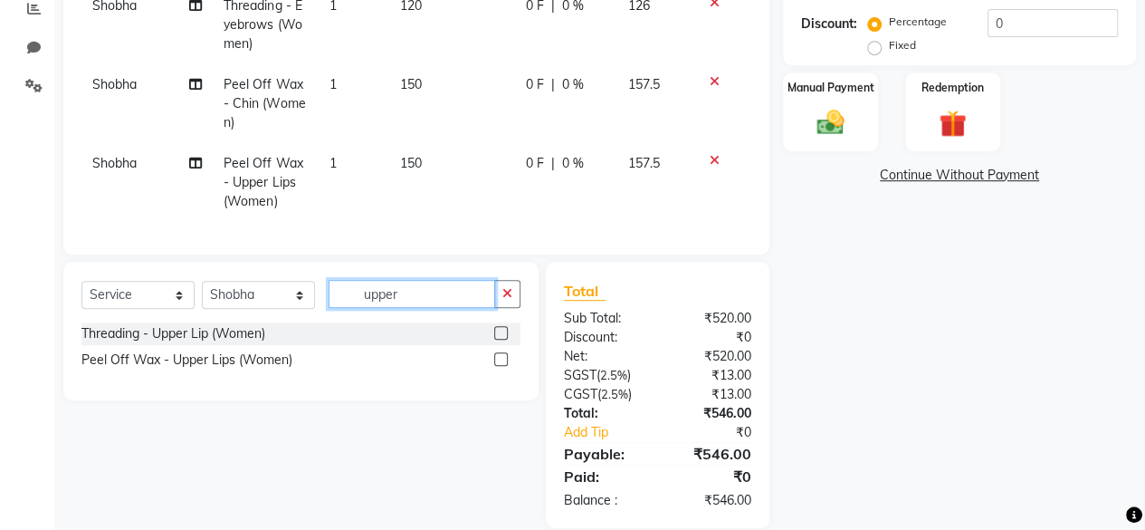
drag, startPoint x: 415, startPoint y: 301, endPoint x: 339, endPoint y: 298, distance: 76.1
click at [339, 298] on input "upper" at bounding box center [412, 294] width 167 height 28
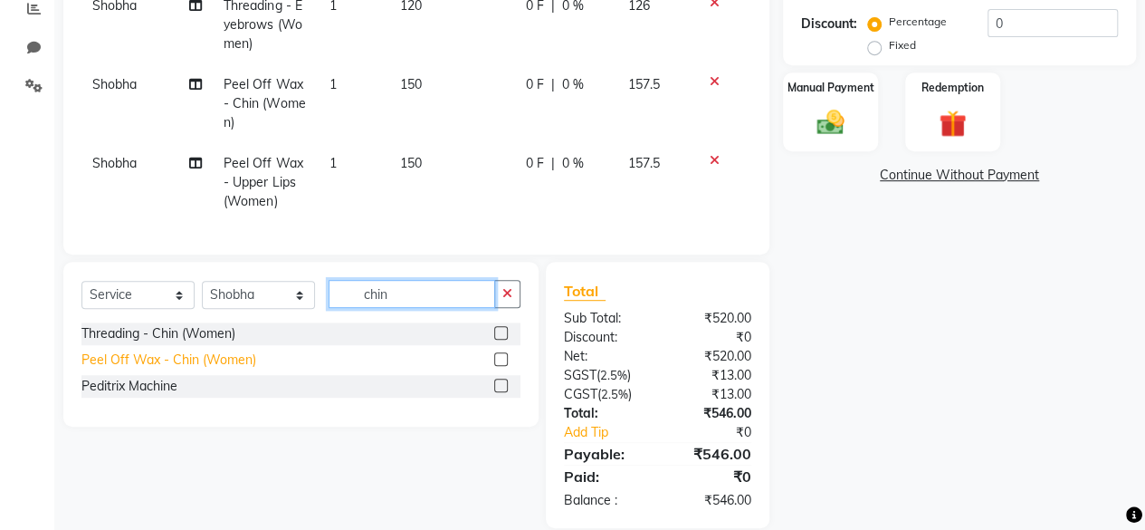
type input "chin"
click at [166, 368] on div "Peel Off Wax - Chin (Women)" at bounding box center [168, 359] width 175 height 19
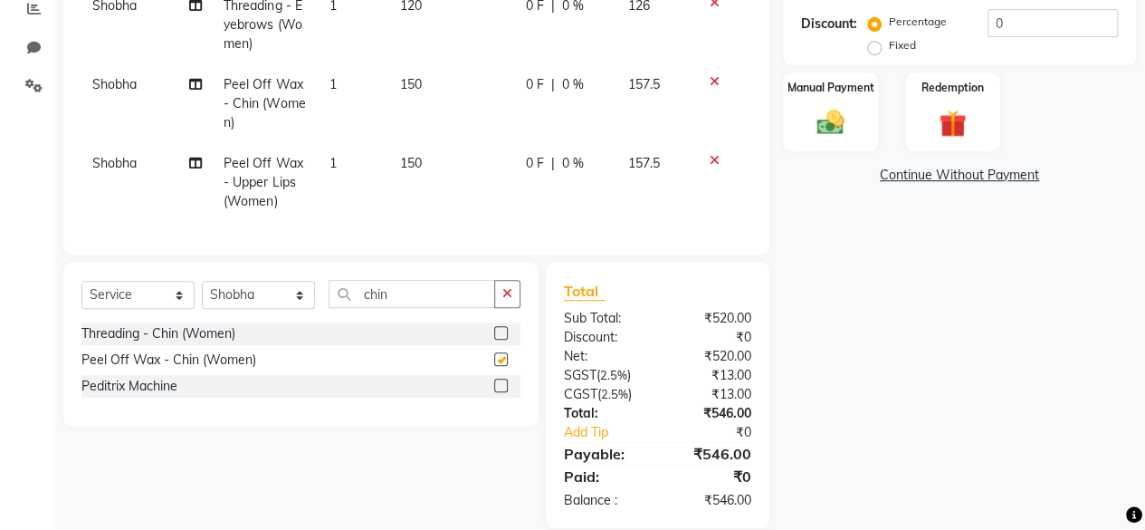
checkbox input "false"
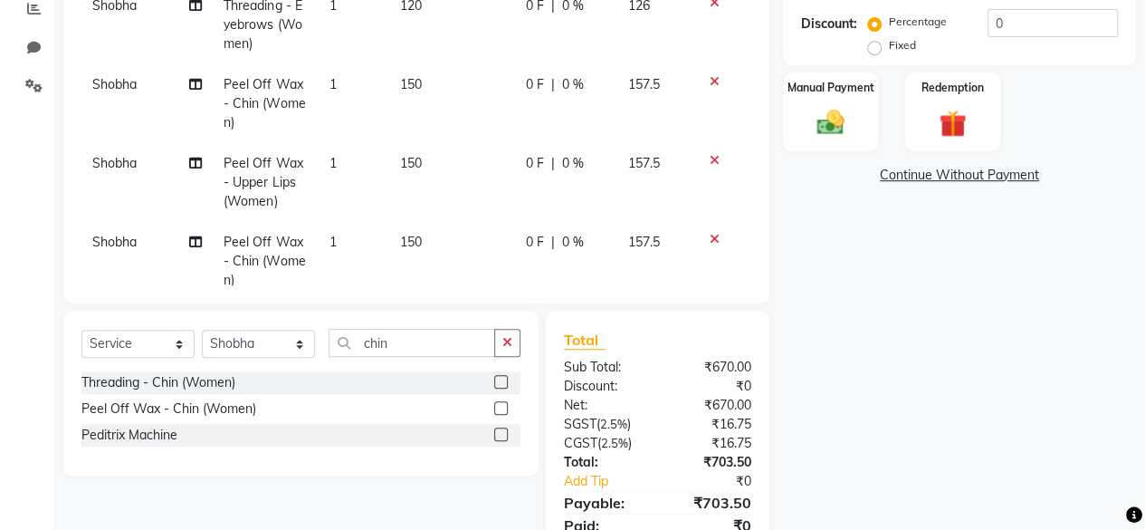
scroll to position [43, 0]
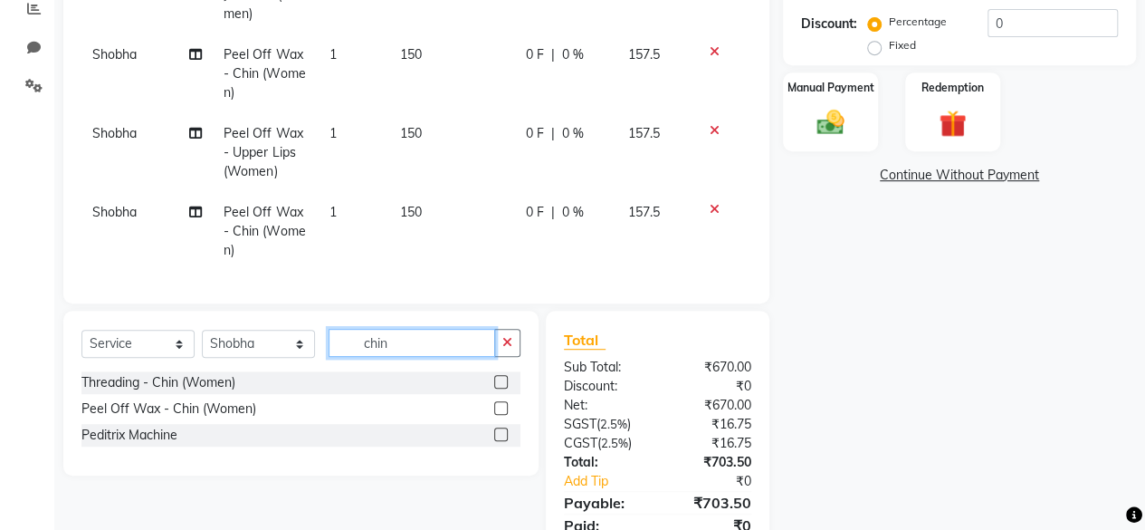
drag, startPoint x: 367, startPoint y: 344, endPoint x: 339, endPoint y: 347, distance: 27.3
click at [339, 347] on input "chin" at bounding box center [412, 343] width 167 height 28
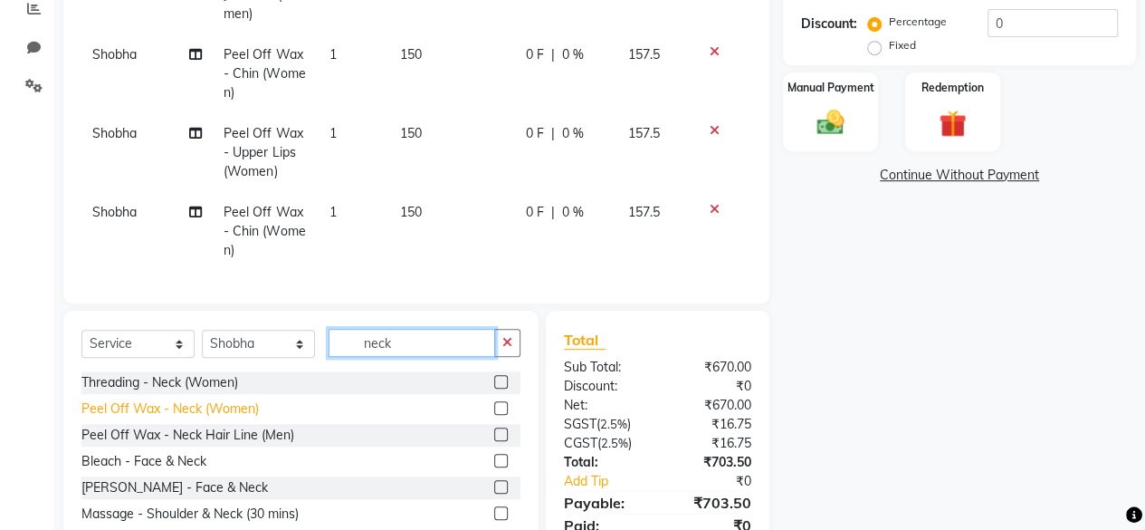
type input "neck"
click at [197, 412] on div "Peel Off Wax - Neck (Women)" at bounding box center [169, 408] width 177 height 19
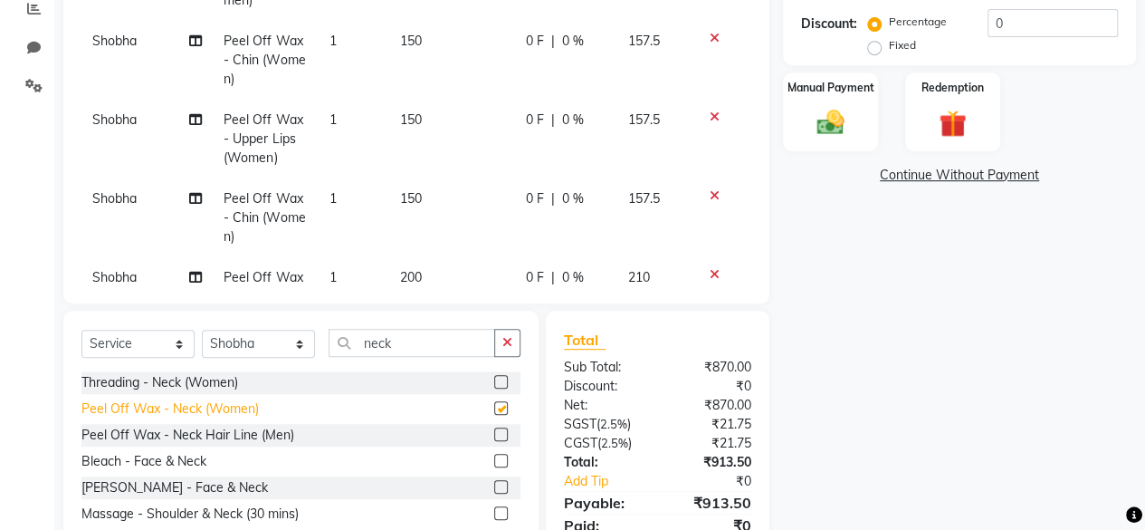
checkbox input "false"
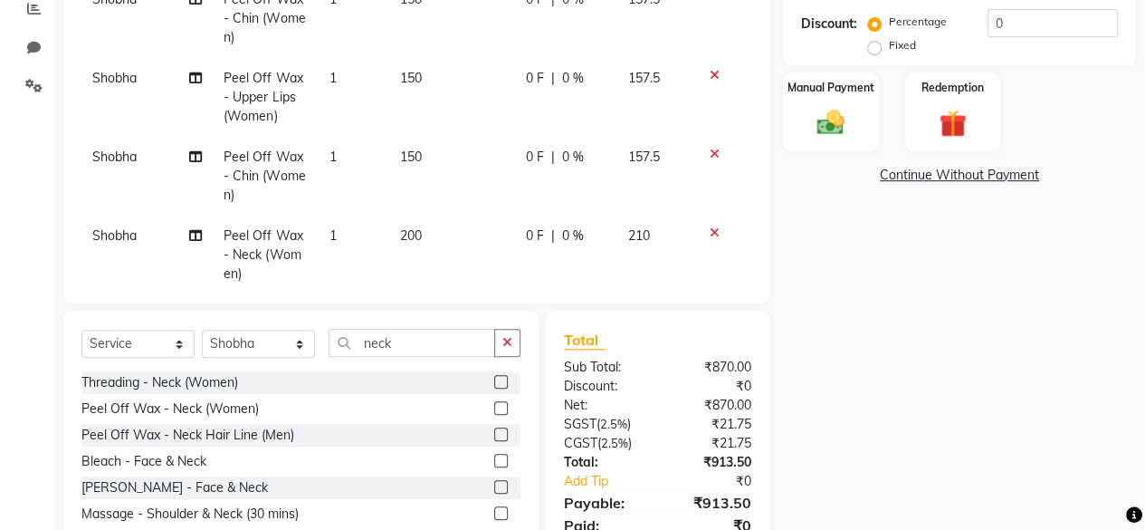
scroll to position [122, 0]
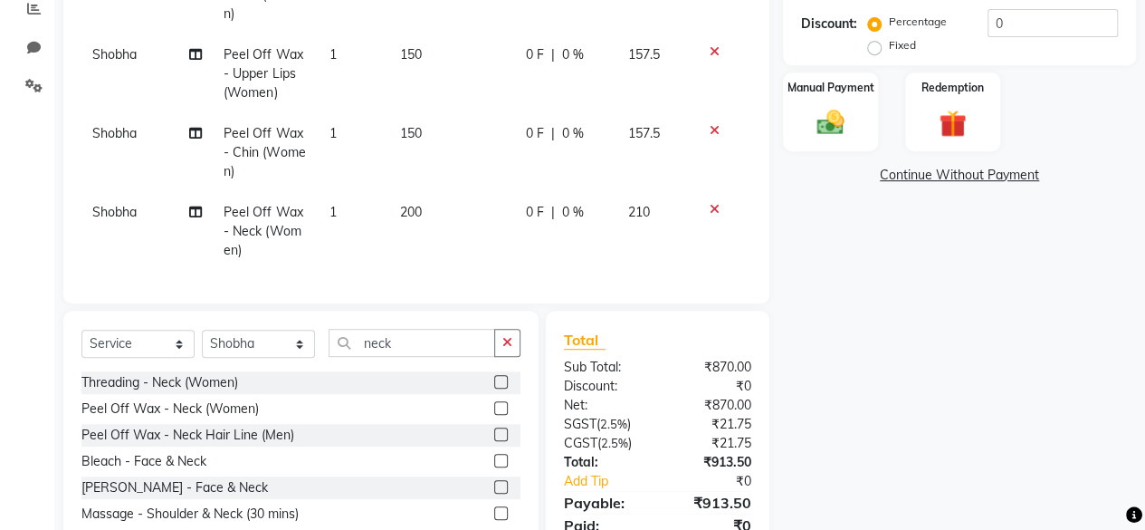
click at [415, 200] on td "200" at bounding box center [452, 231] width 126 height 79
select select "76326"
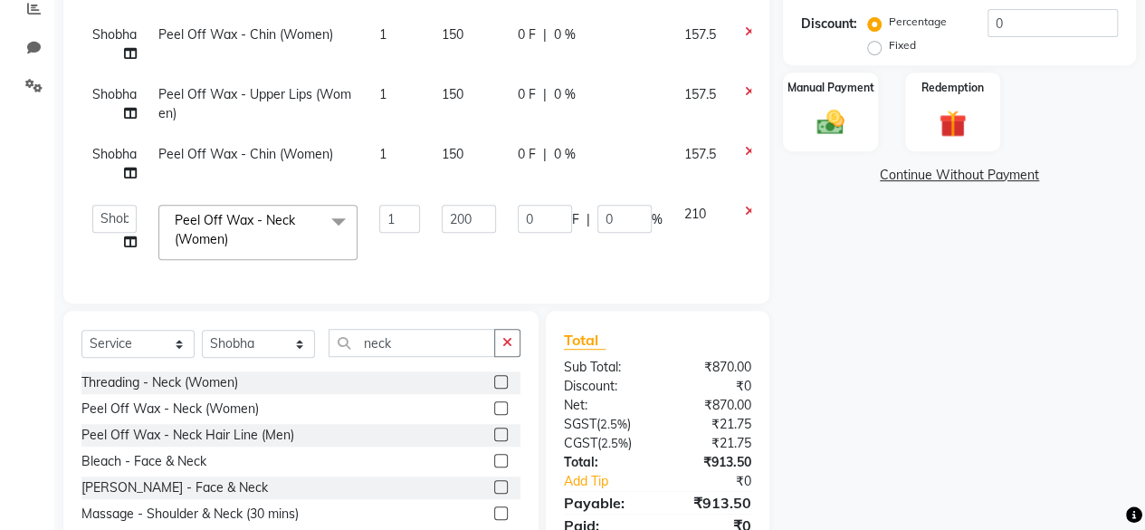
scroll to position [24, 0]
click at [463, 205] on input "200" at bounding box center [469, 219] width 54 height 28
type input "250"
click at [643, 320] on div "Total Sub Total: ₹870.00 Discount: ₹0 Net: ₹870.00 SGST ( 2.5% ) ₹21.75 CGST ( …" at bounding box center [658, 443] width 224 height 266
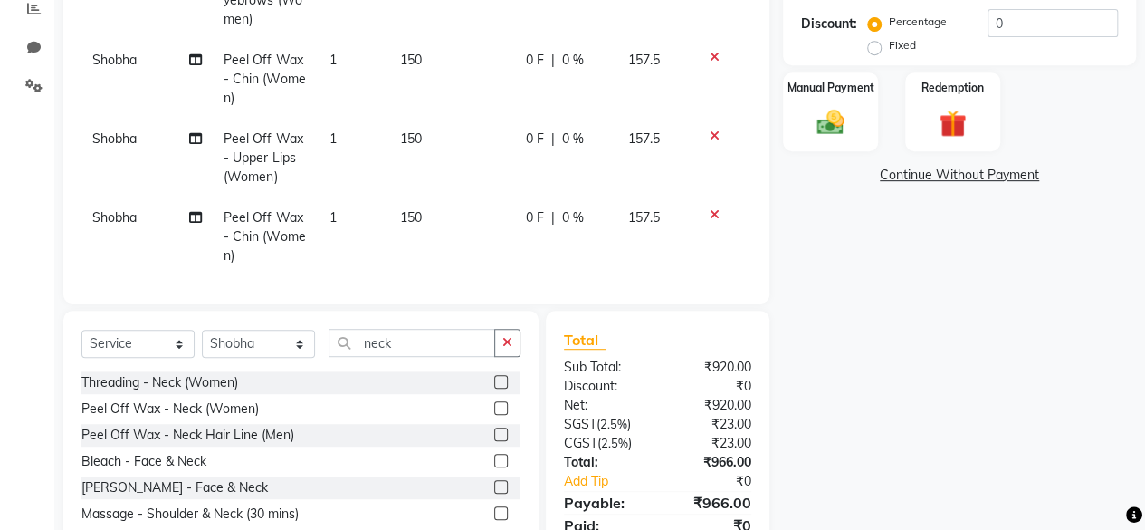
scroll to position [122, 0]
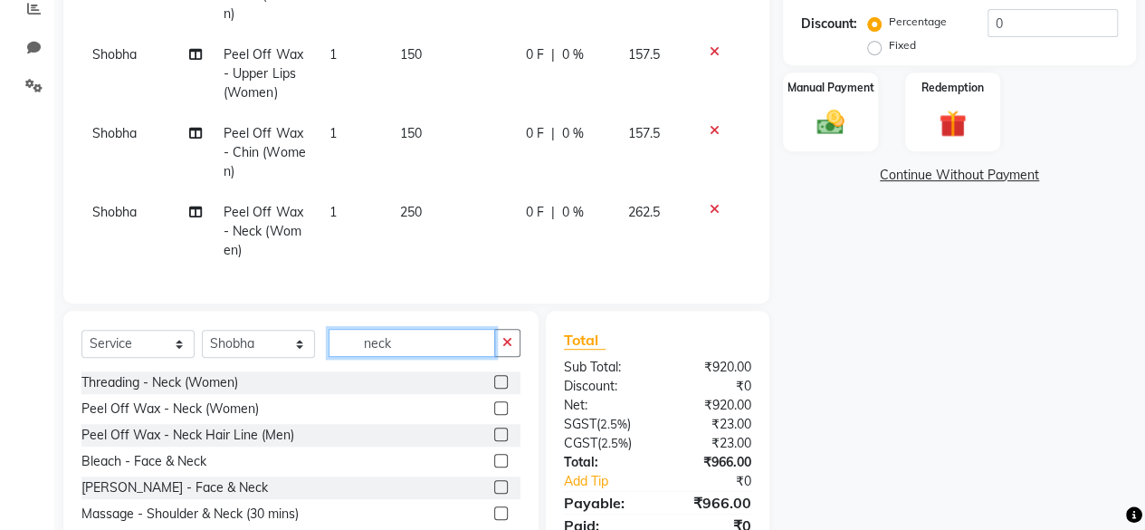
drag, startPoint x: 410, startPoint y: 345, endPoint x: 253, endPoint y: 354, distance: 157.8
click at [253, 354] on div "Select Service Product Membership Package Voucher Prepaid Gift Card Select Styl…" at bounding box center [300, 350] width 439 height 43
type input "si"
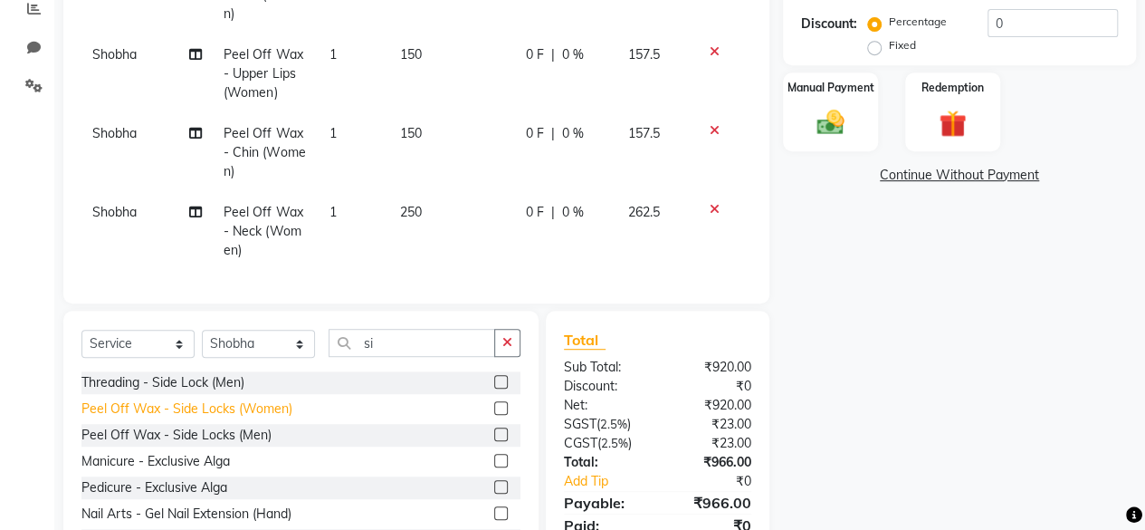
click at [252, 415] on div "Peel Off Wax - Side Locks (Women)" at bounding box center [186, 408] width 211 height 19
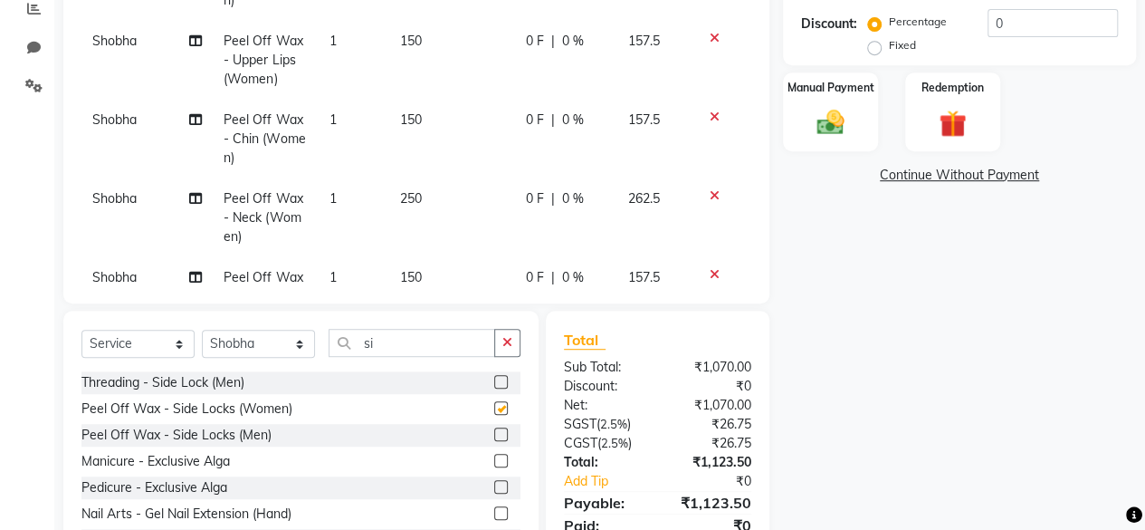
checkbox input "false"
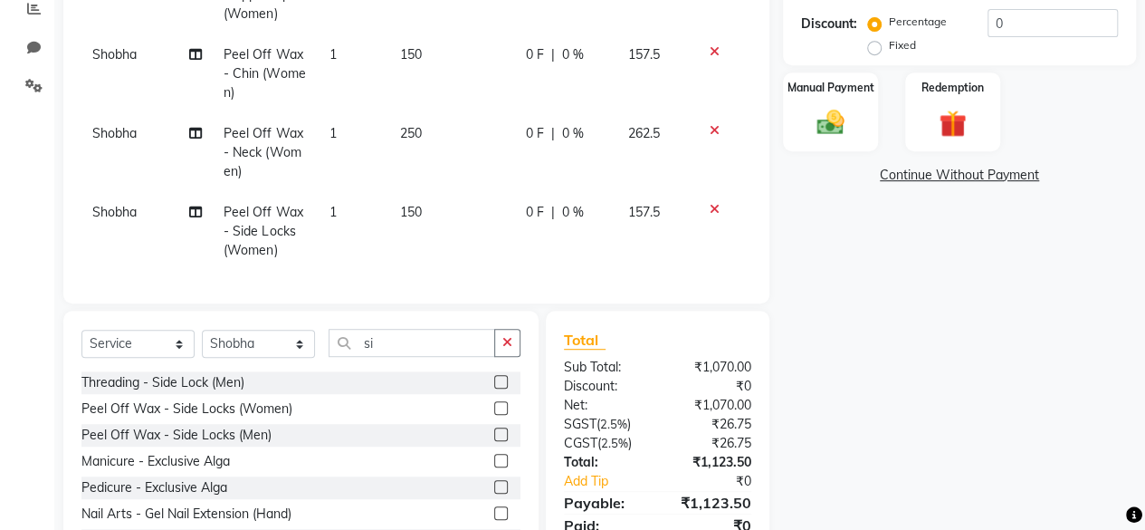
scroll to position [201, 0]
click at [400, 204] on span "150" at bounding box center [411, 212] width 22 height 16
select select "76326"
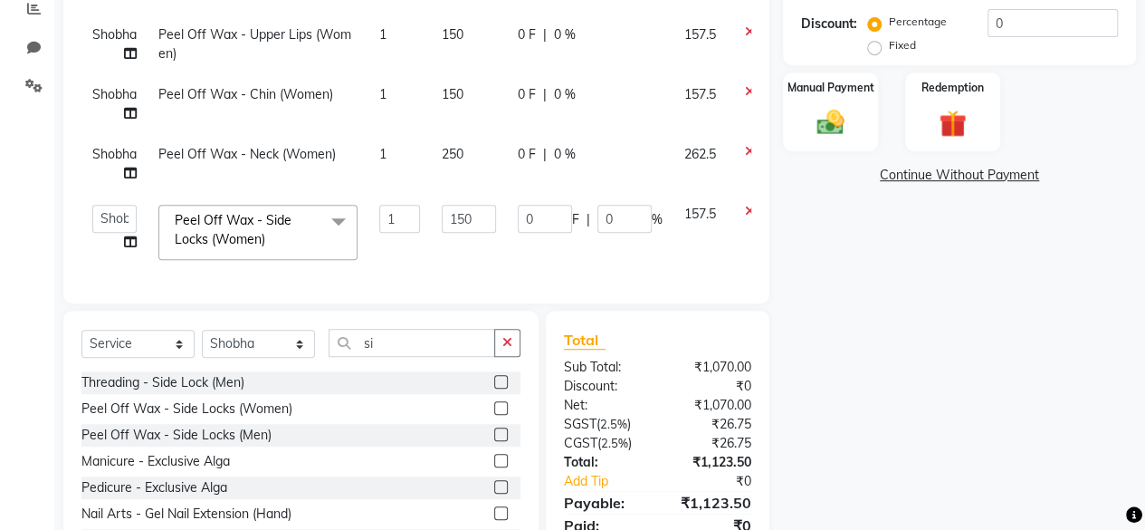
scroll to position [84, 0]
click at [457, 205] on input "150" at bounding box center [469, 219] width 54 height 28
type input "250"
click at [635, 316] on div "Total Sub Total: ₹1,070.00 Discount: ₹0 Net: ₹1,070.00 SGST ( 2.5% ) ₹26.75 CGS…" at bounding box center [658, 443] width 224 height 266
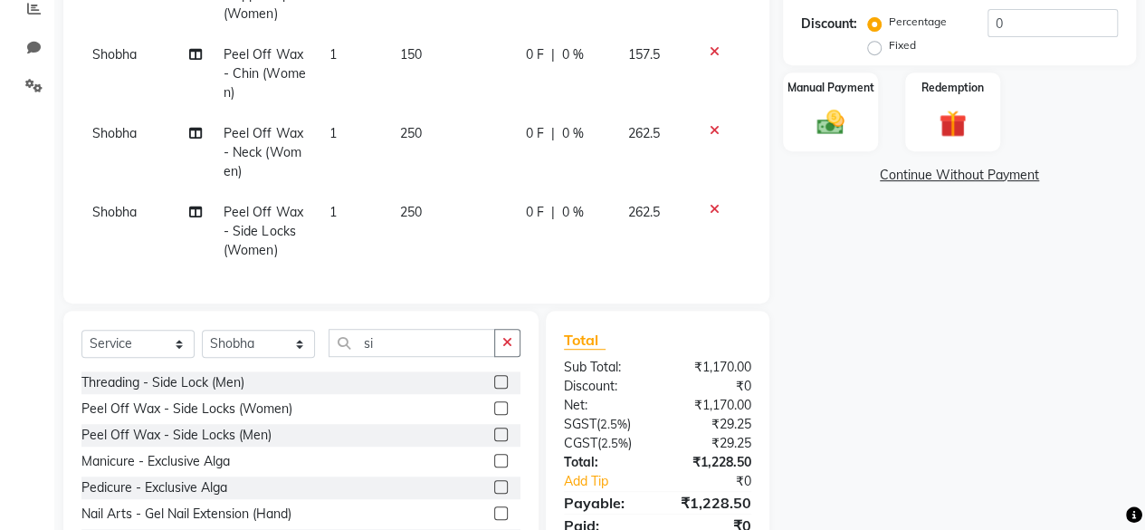
scroll to position [466, 0]
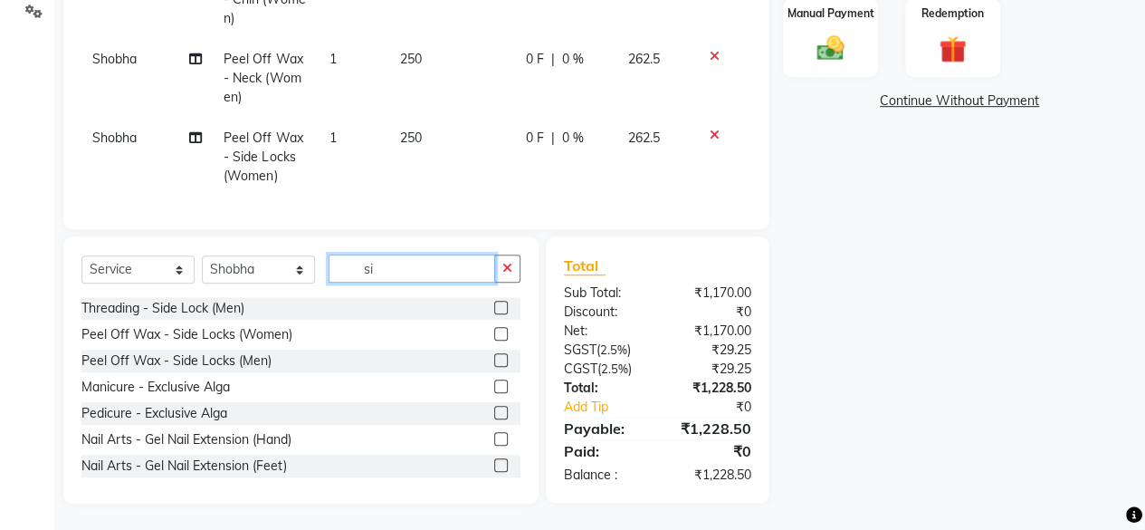
click at [311, 274] on div "Select Service Product Membership Package Voucher Prepaid Gift Card Select Styl…" at bounding box center [300, 275] width 439 height 43
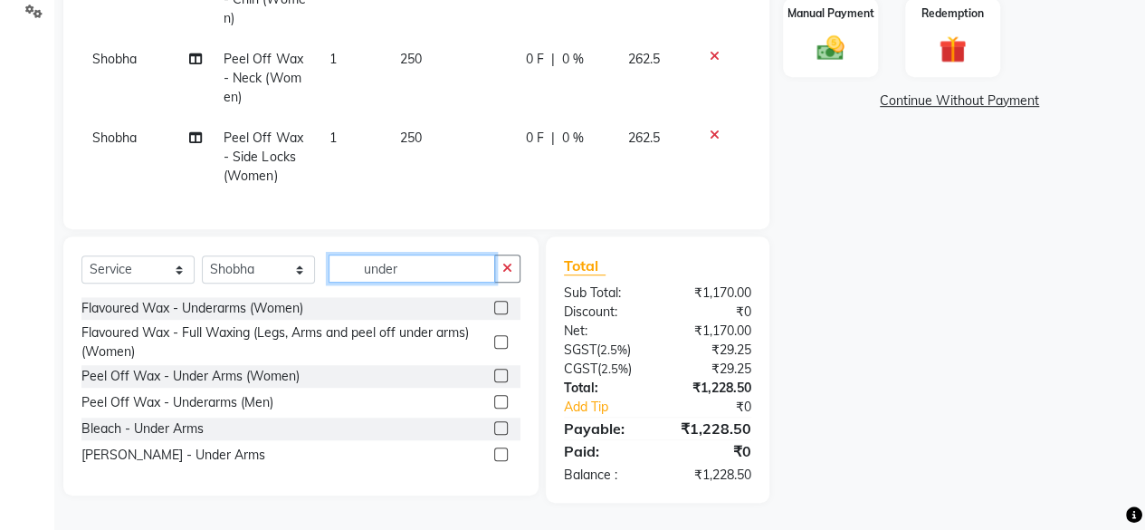
scroll to position [464, 0]
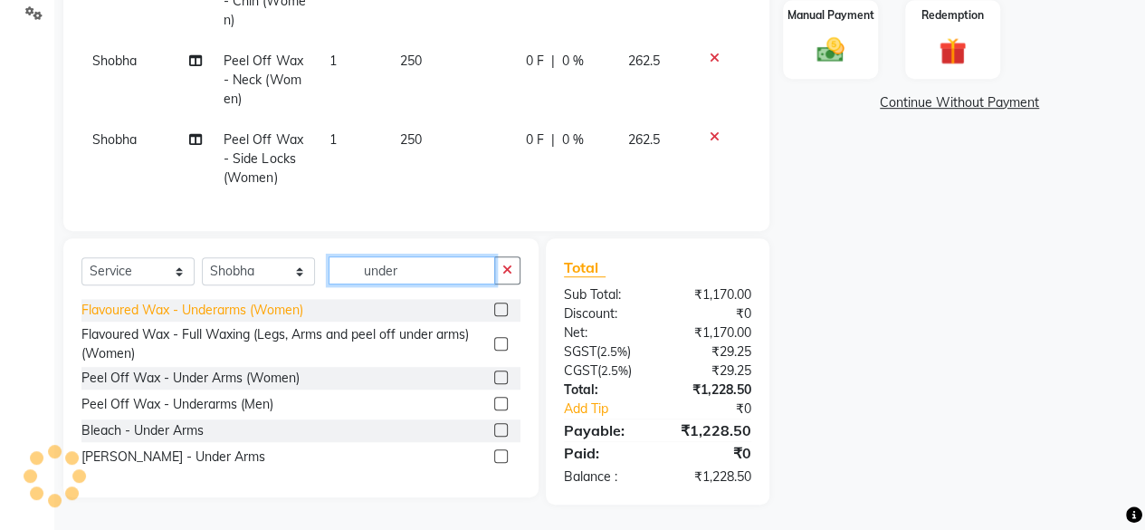
type input "under"
click at [244, 304] on div "Flavoured Wax - Underarms (Women)" at bounding box center [192, 310] width 222 height 19
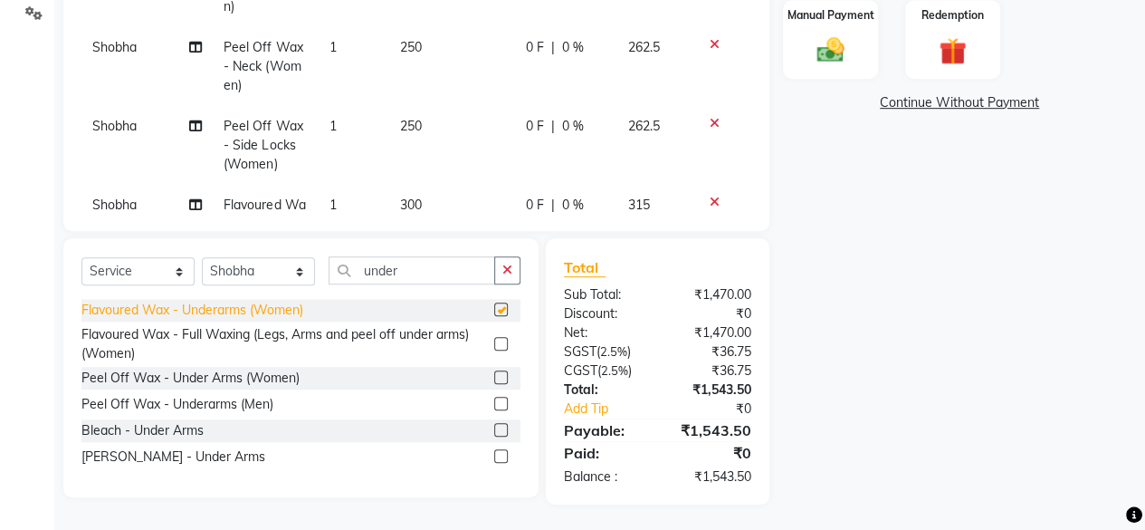
checkbox input "false"
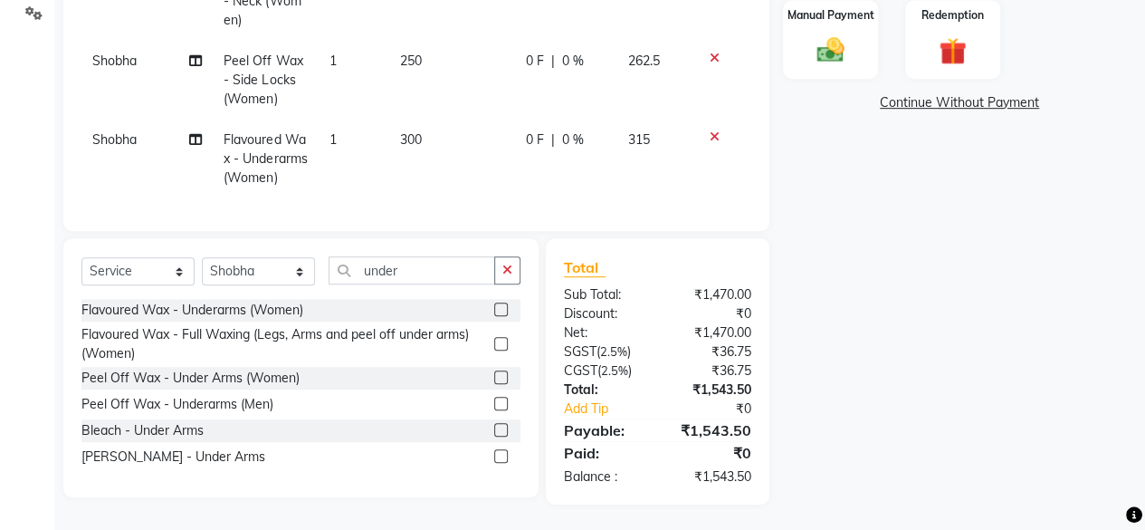
scroll to position [280, 0]
click at [403, 273] on input "under" at bounding box center [412, 270] width 167 height 28
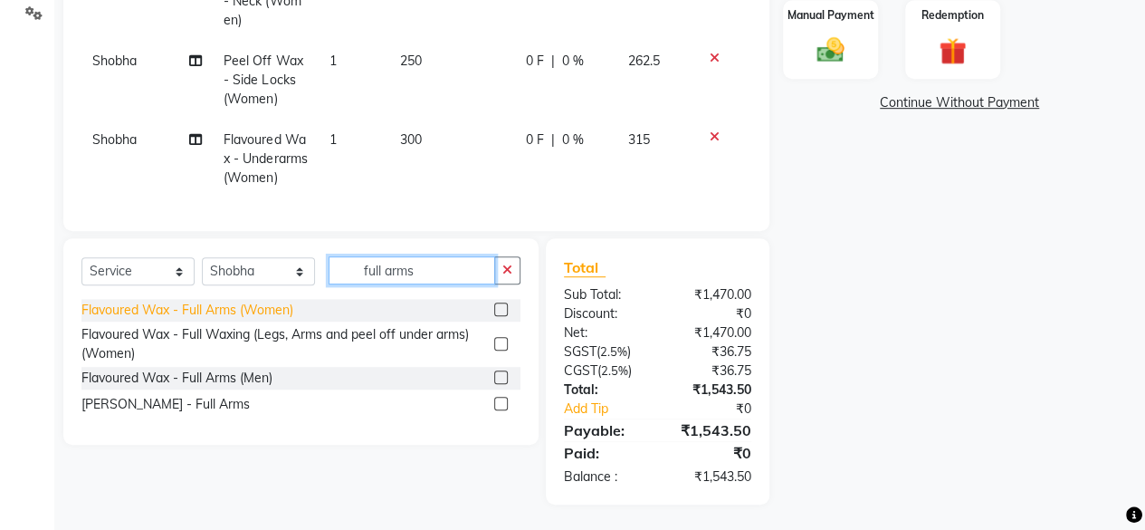
type input "full arms"
click at [263, 313] on div "Flavoured Wax - Full Arms (Women)" at bounding box center [187, 310] width 212 height 19
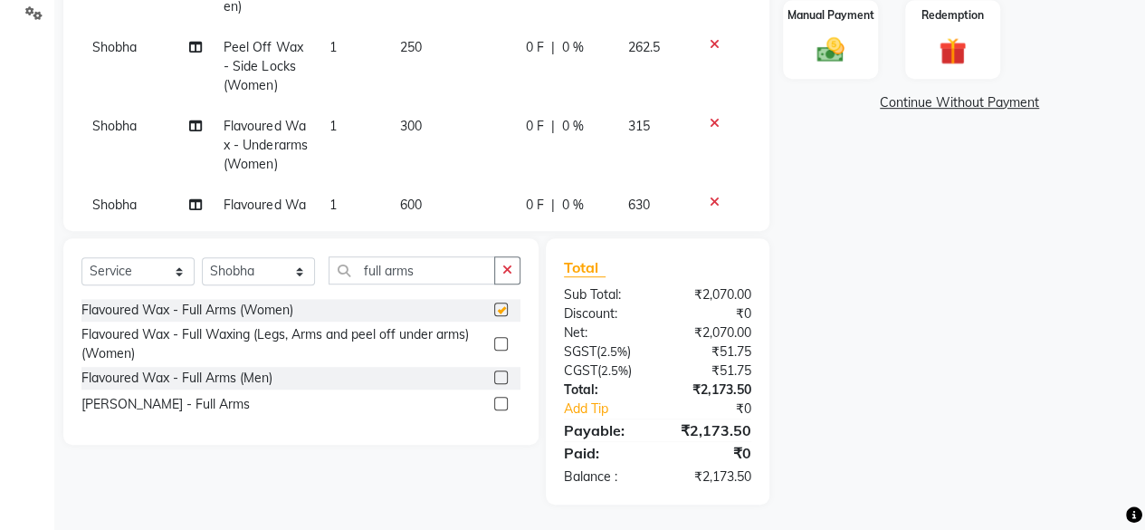
checkbox input "false"
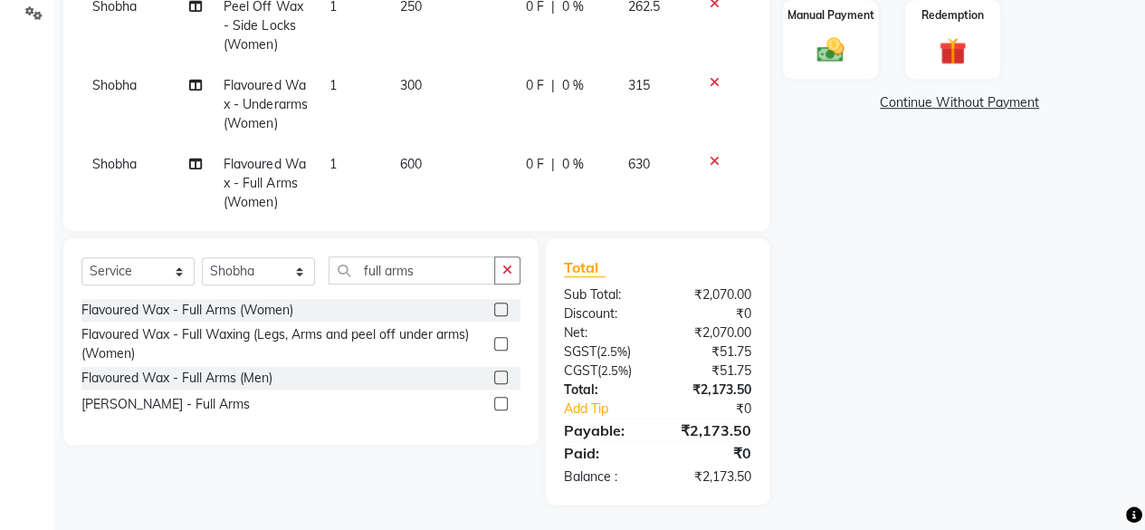
scroll to position [358, 0]
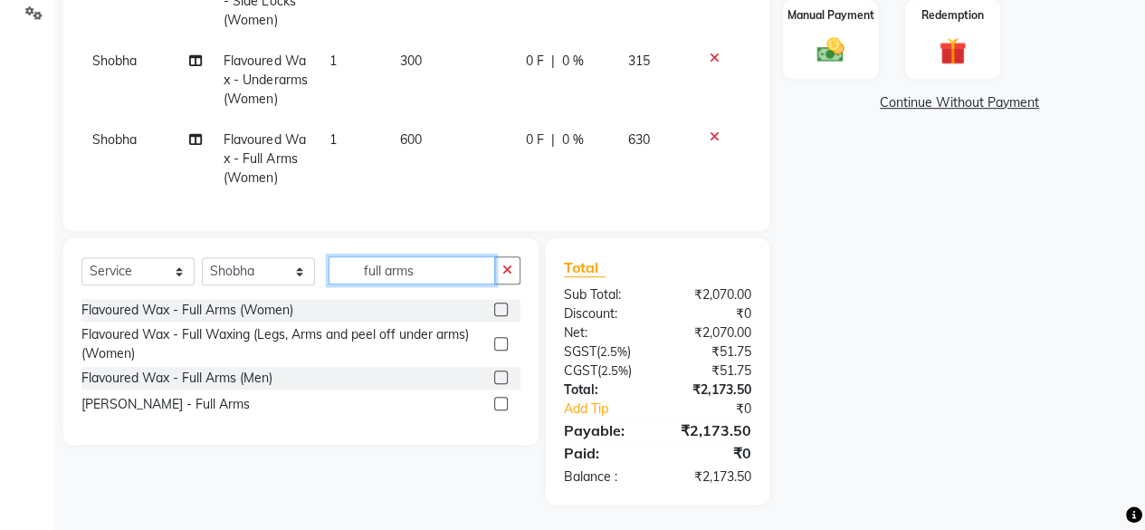
drag, startPoint x: 443, startPoint y: 275, endPoint x: 349, endPoint y: 292, distance: 94.8
click at [349, 292] on div "Select Service Product Membership Package Voucher Prepaid Gift Card Select Styl…" at bounding box center [300, 277] width 439 height 43
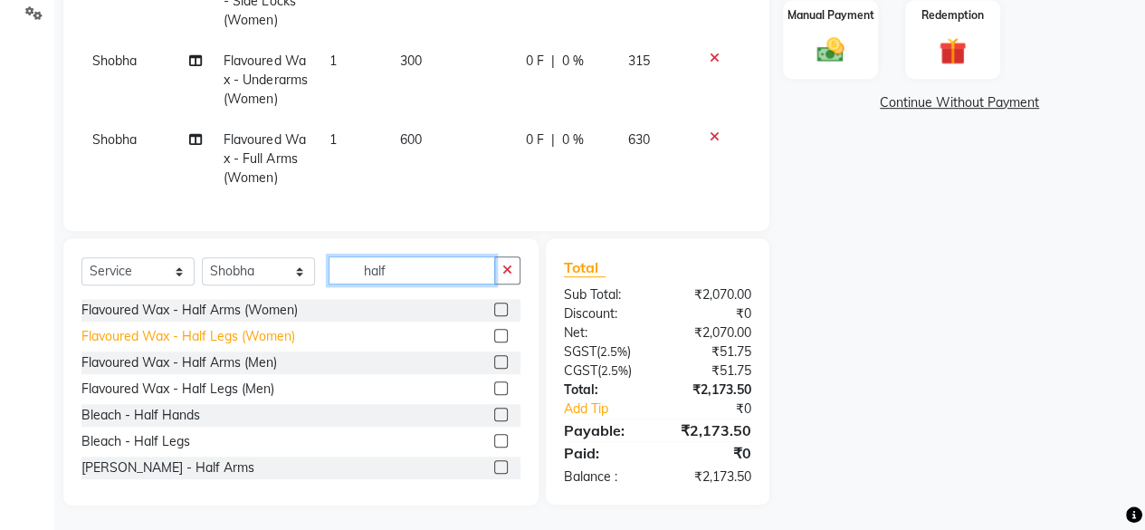
type input "half"
click at [215, 330] on div "Flavoured Wax - Half Legs (Women)" at bounding box center [188, 336] width 214 height 19
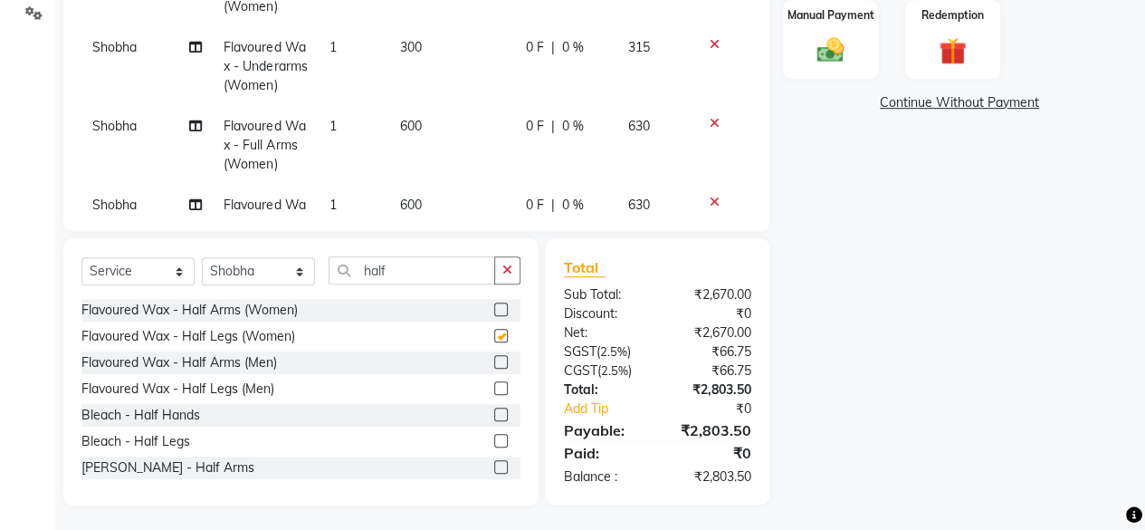
checkbox input "false"
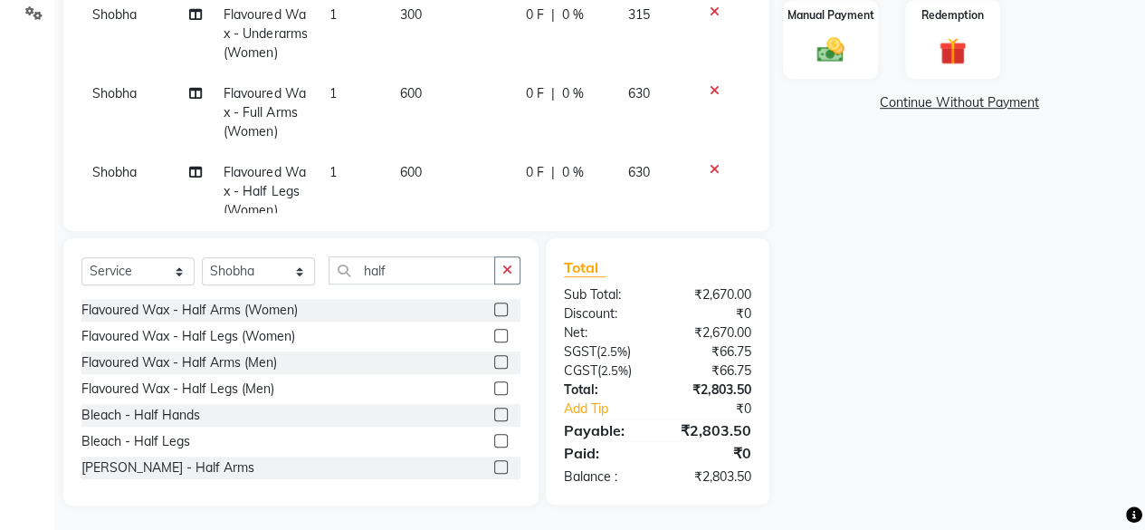
scroll to position [437, 0]
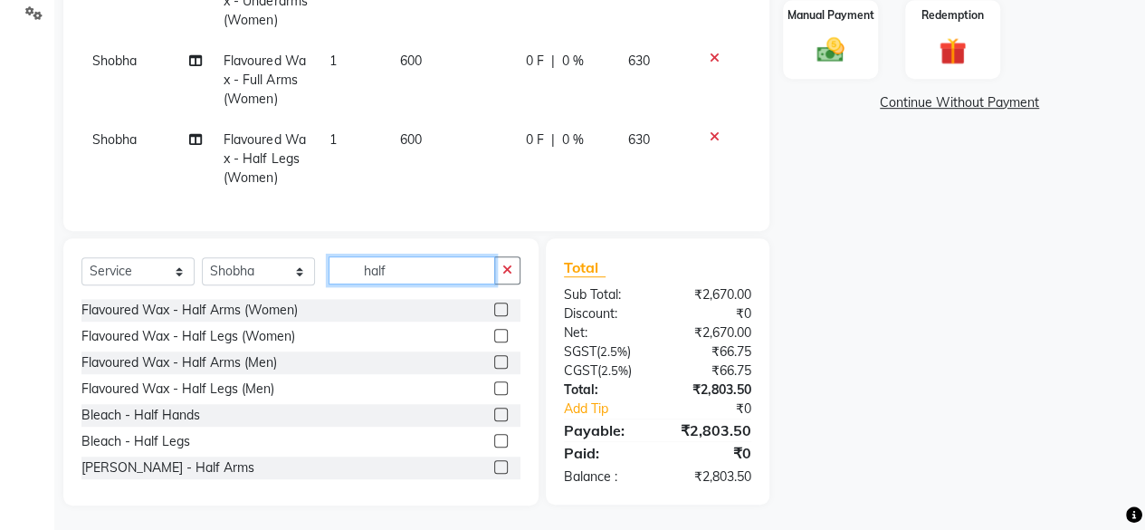
click at [400, 273] on input "half" at bounding box center [412, 270] width 167 height 28
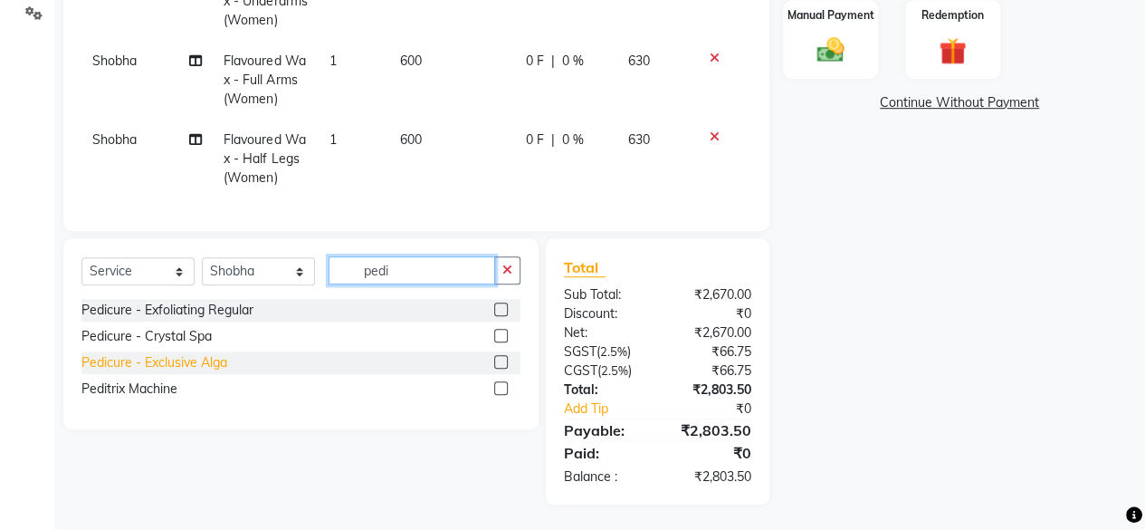
type input "pedi"
click at [195, 361] on div "Pedicure - Exclusive Alga" at bounding box center [154, 362] width 146 height 19
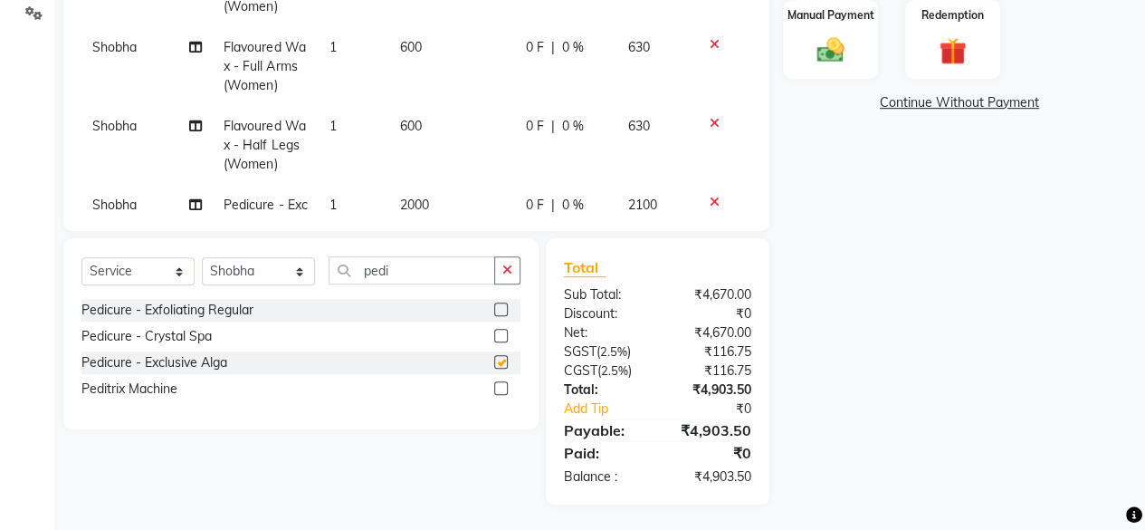
checkbox input "false"
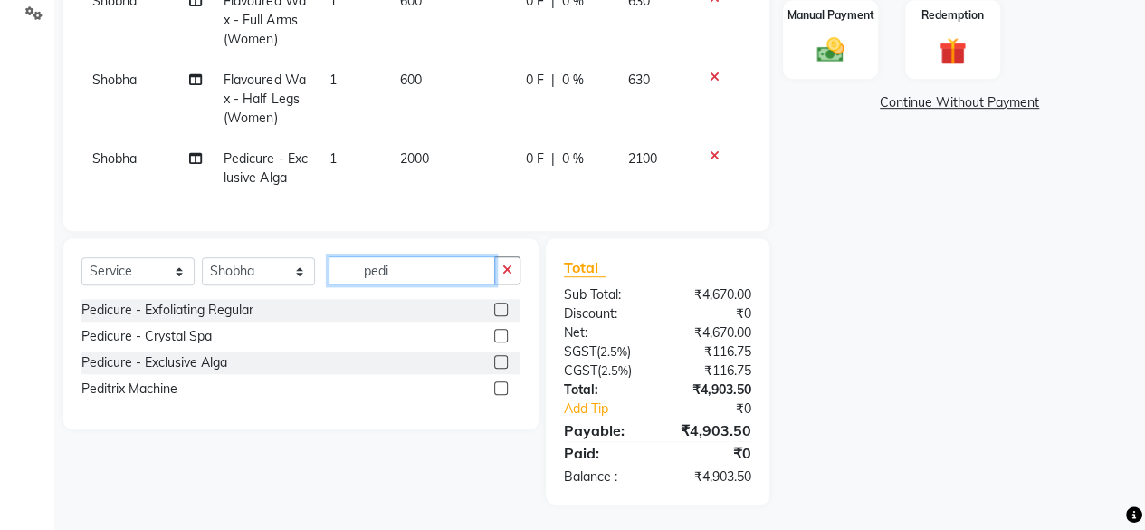
click at [431, 273] on input "pedi" at bounding box center [412, 270] width 167 height 28
click at [431, 272] on input "pedi" at bounding box center [412, 270] width 167 height 28
click at [430, 272] on input "pedi" at bounding box center [412, 270] width 167 height 28
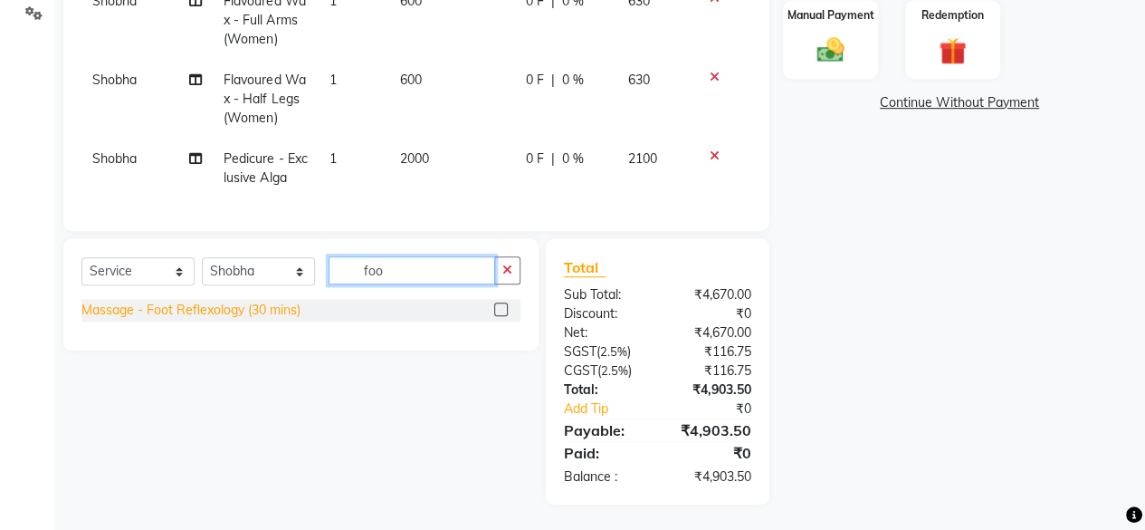
type input "foo"
click at [251, 301] on div "Massage - Foot Reflexology (30 mins)" at bounding box center [190, 310] width 219 height 19
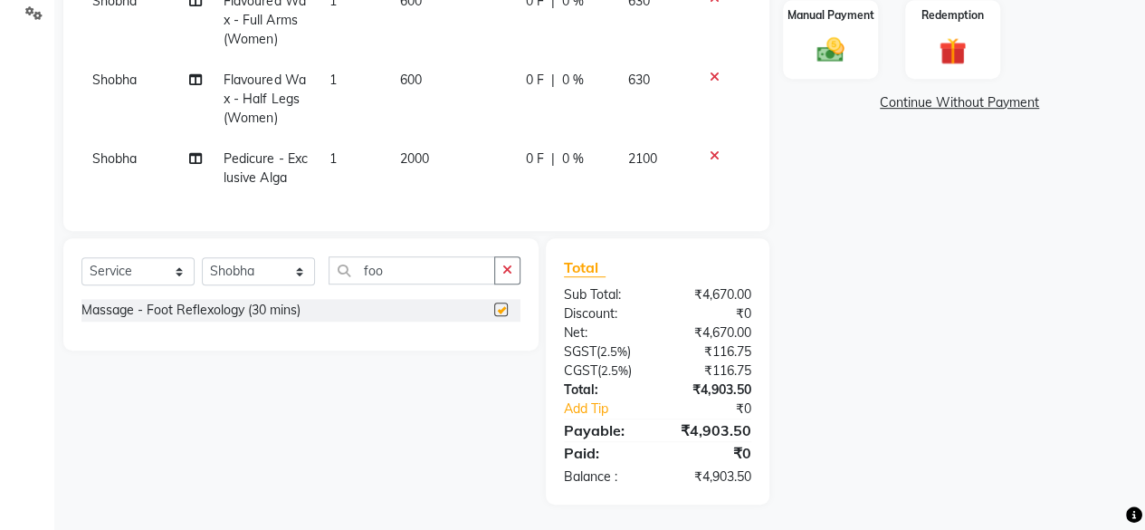
checkbox input "false"
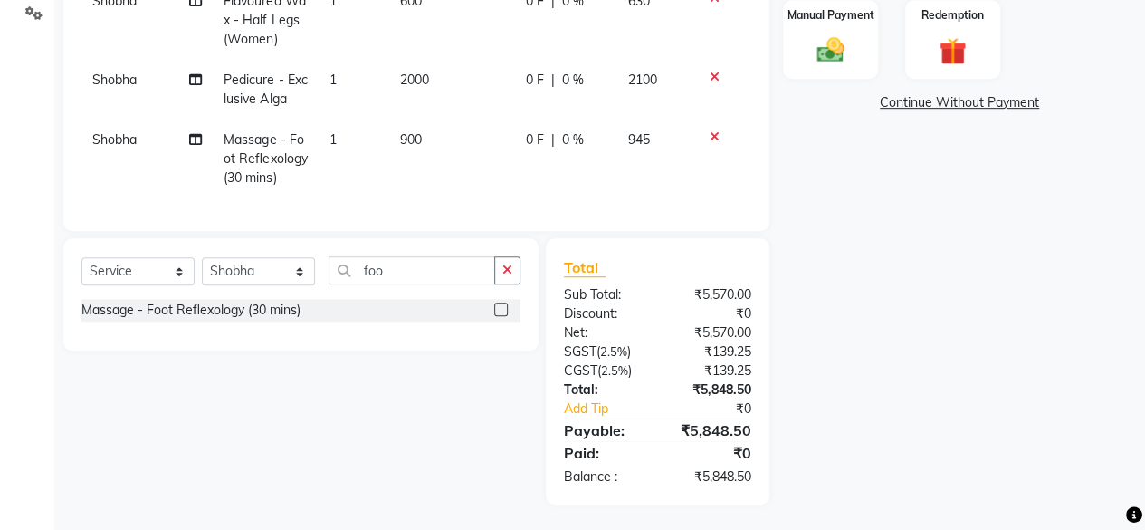
scroll to position [576, 0]
click at [400, 131] on span "900" at bounding box center [411, 139] width 22 height 16
select select "76326"
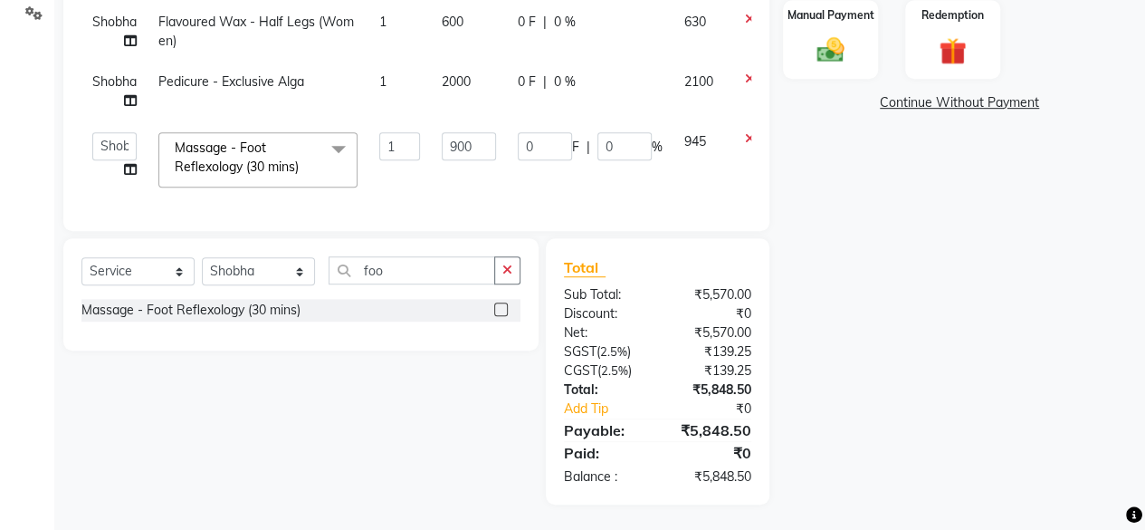
scroll to position [383, 0]
click at [465, 132] on input "900" at bounding box center [469, 146] width 54 height 28
type input "950"
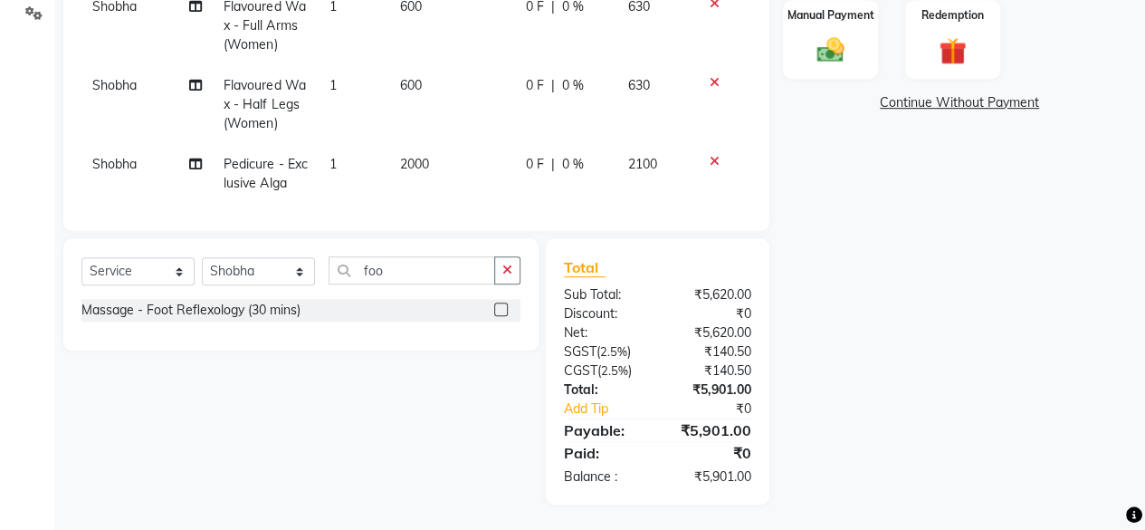
scroll to position [163, 0]
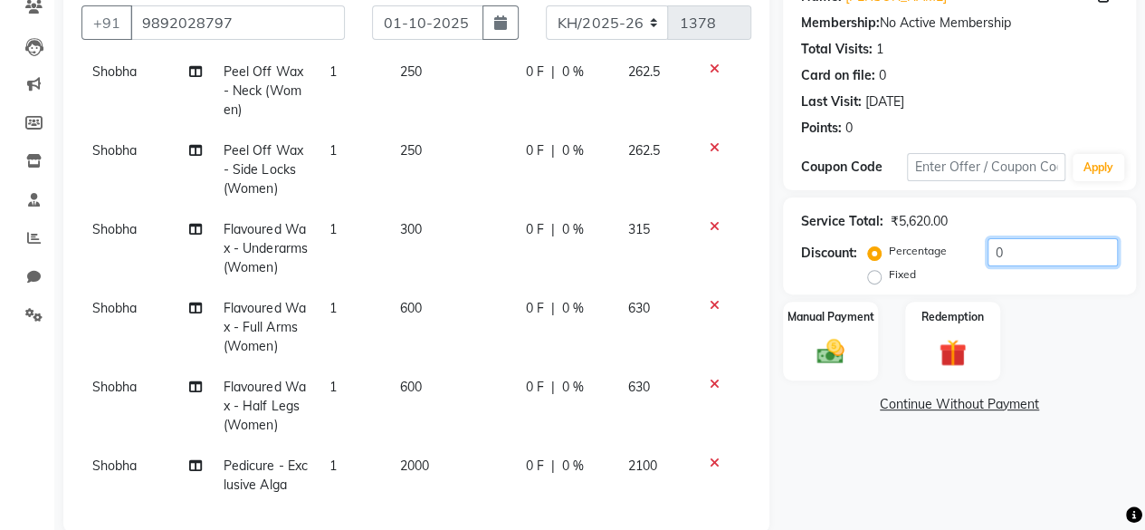
click at [994, 254] on input "0" at bounding box center [1053, 252] width 130 height 28
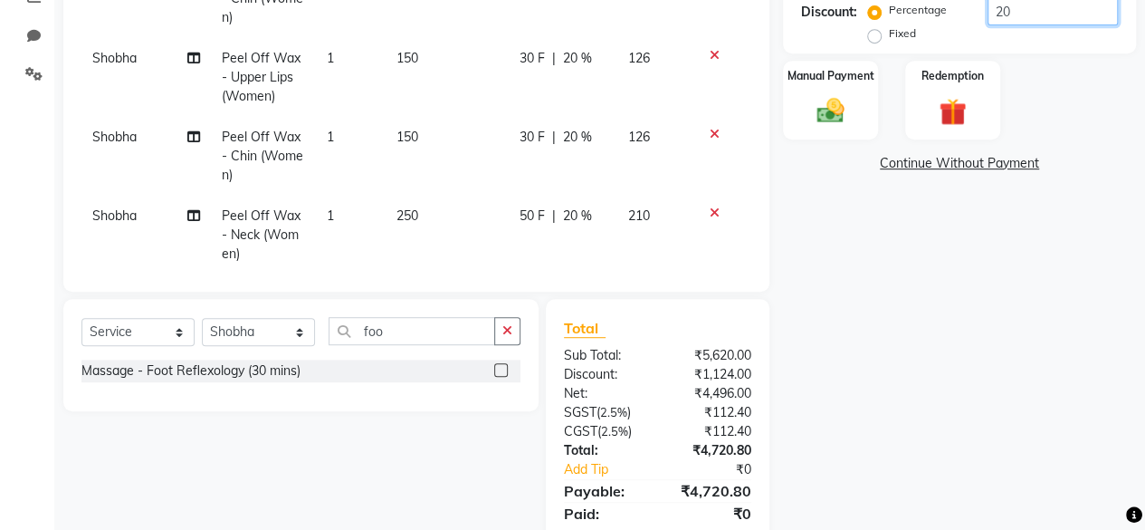
scroll to position [33, 0]
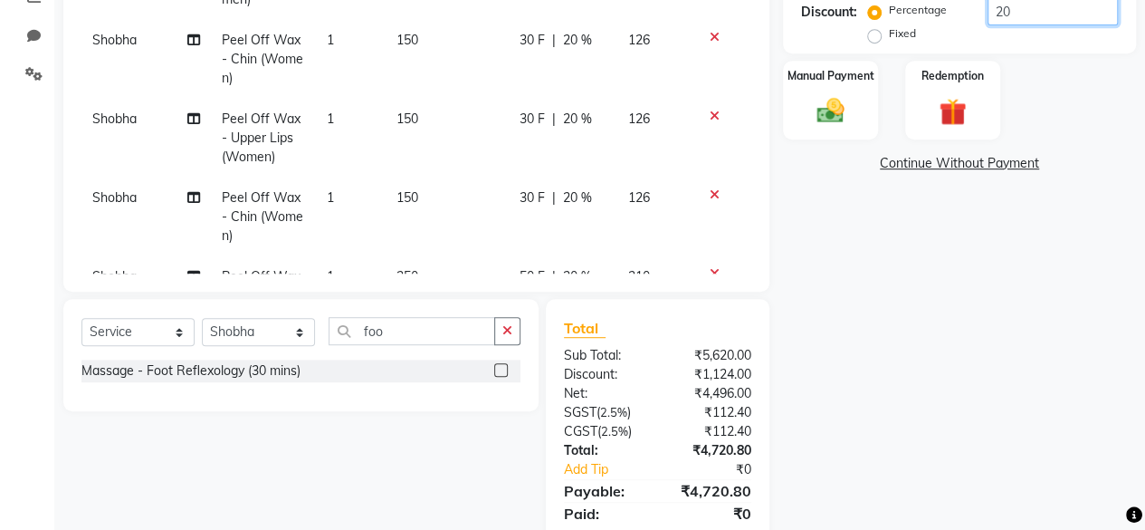
type input "20"
click at [710, 112] on icon at bounding box center [715, 116] width 10 height 13
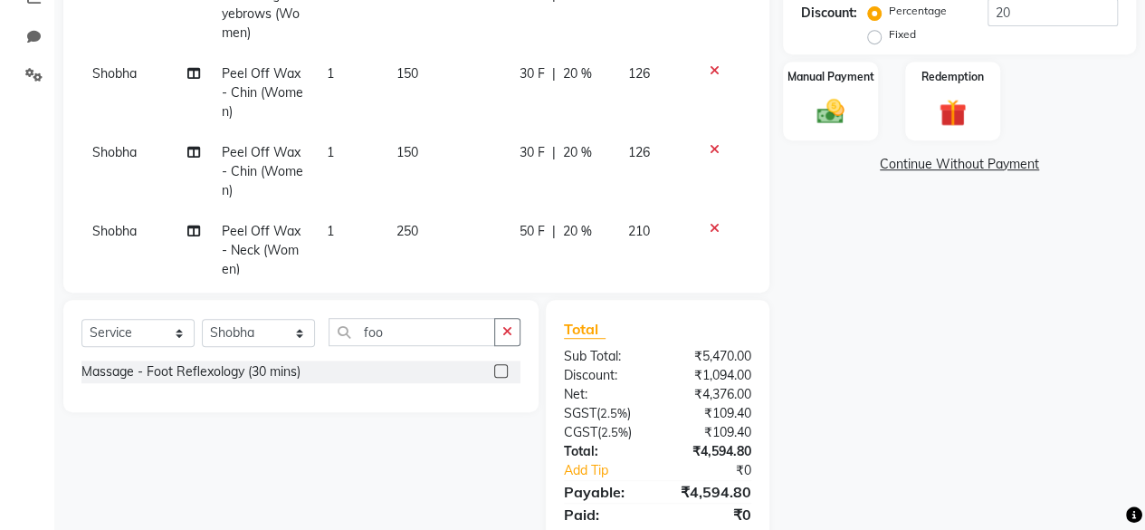
scroll to position [344, 0]
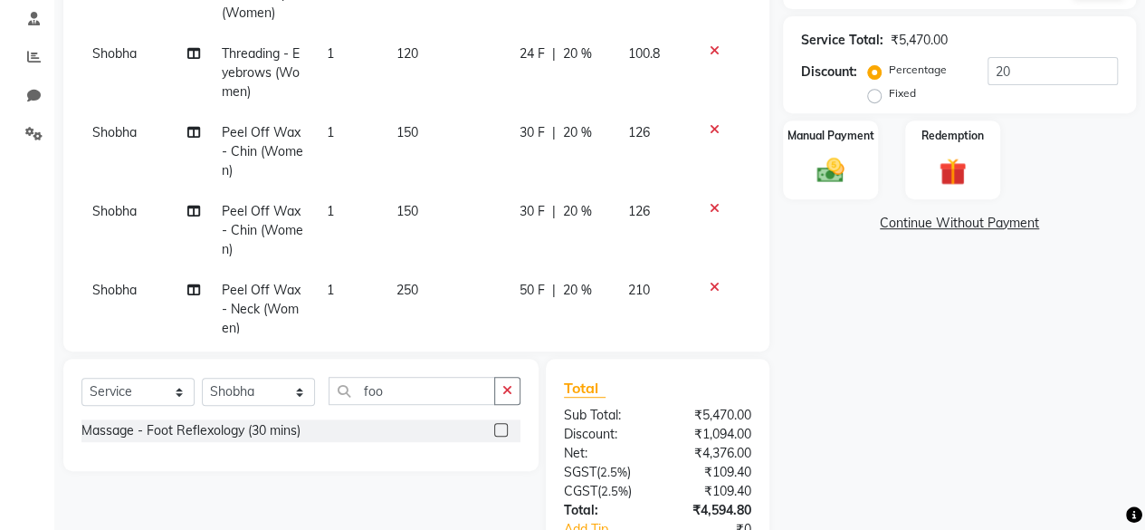
click at [273, 141] on td "Peel Off Wax - Chin (Women)" at bounding box center [263, 151] width 105 height 79
select select "76326"
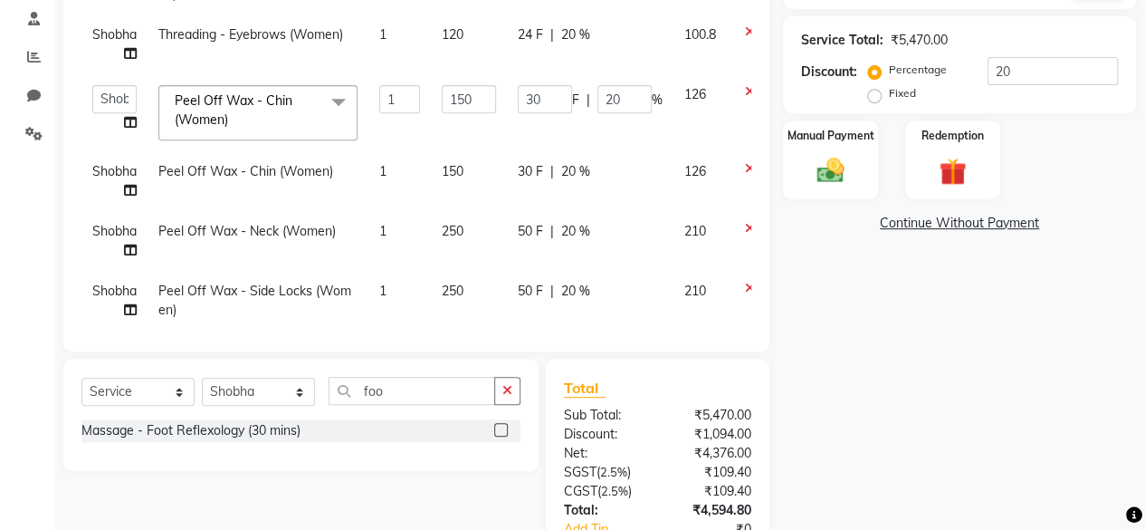
click at [277, 121] on span "Peel Off Wax - Chin (Women) x" at bounding box center [249, 110] width 159 height 39
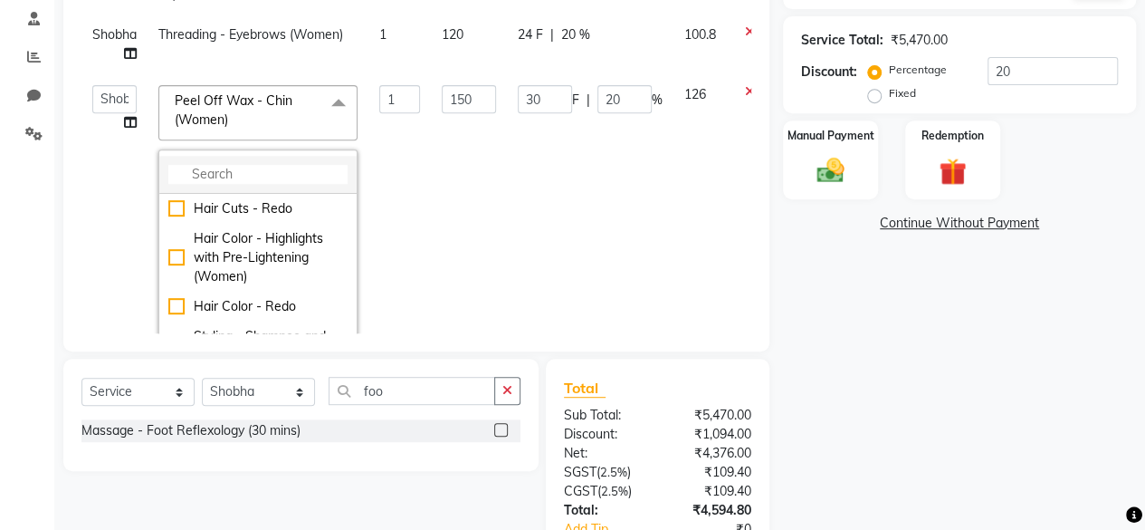
click at [237, 169] on input "multiselect-search" at bounding box center [257, 174] width 179 height 19
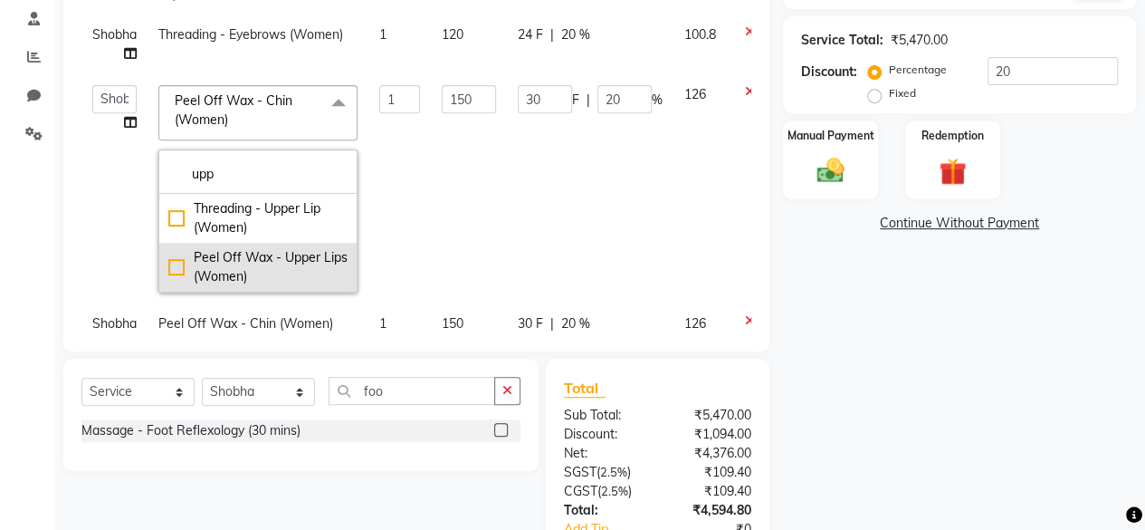
type input "upp"
click at [279, 263] on div "Peel Off Wax - Upper Lips (Women)" at bounding box center [257, 267] width 179 height 38
checkbox input "true"
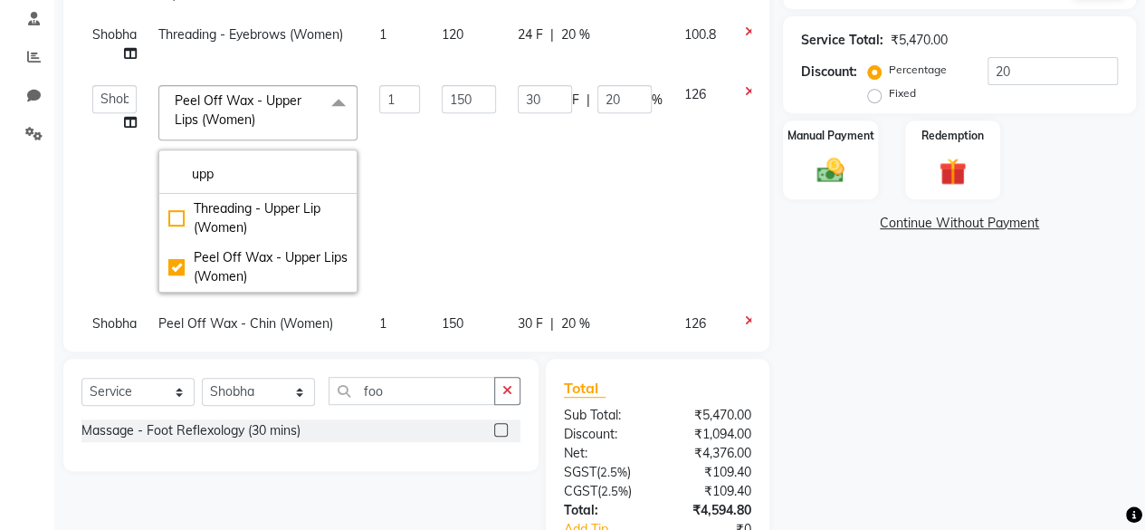
click at [666, 461] on div "₹4,376.00" at bounding box center [711, 453] width 108 height 19
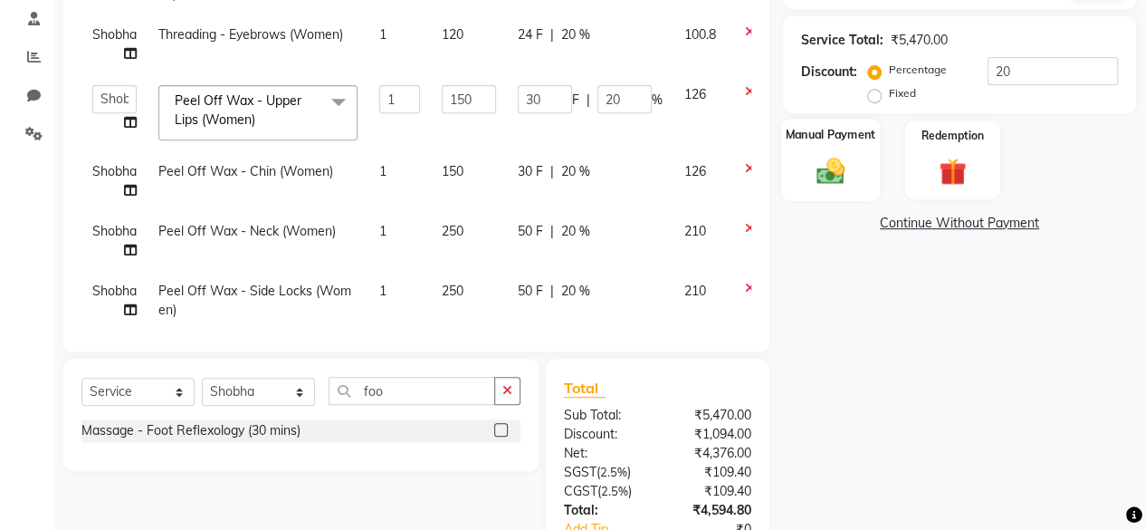
click at [853, 169] on div "Manual Payment" at bounding box center [830, 160] width 99 height 82
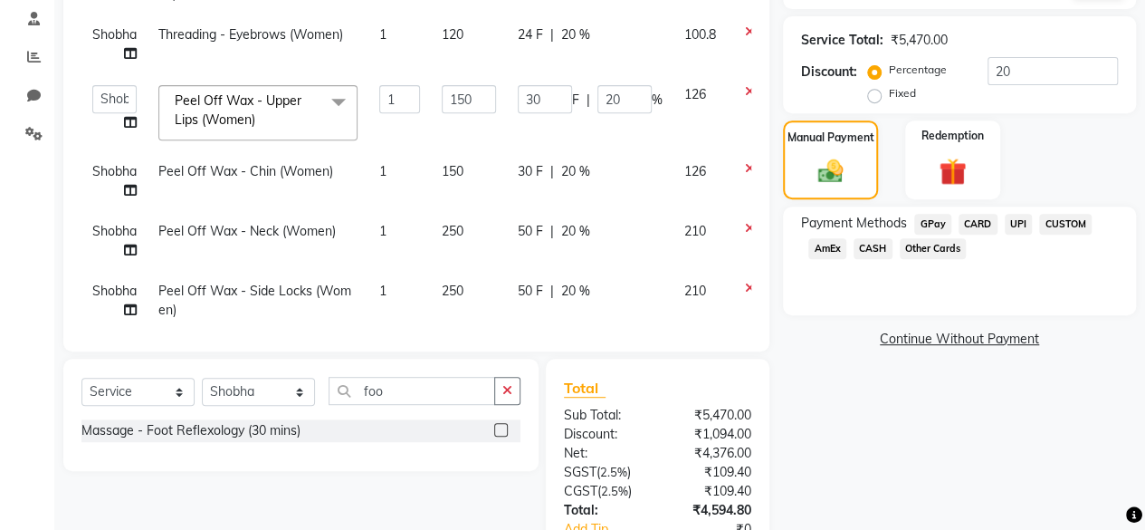
click at [1012, 223] on span "UPI" at bounding box center [1019, 224] width 28 height 21
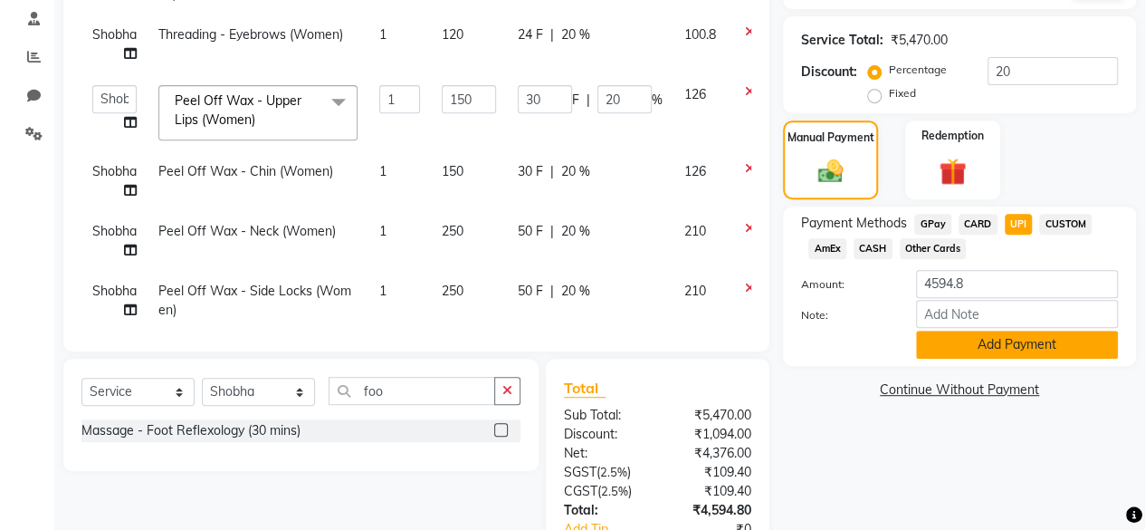
click at [968, 347] on button "Add Payment" at bounding box center [1017, 344] width 202 height 28
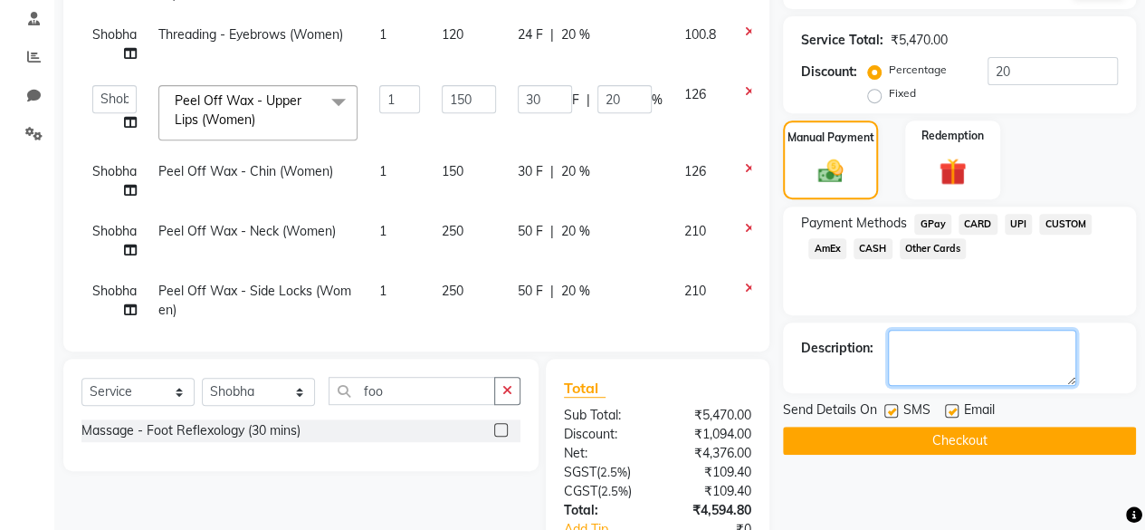
click at [946, 345] on textarea at bounding box center [982, 357] width 188 height 56
type textarea "[PERSON_NAME]"
click at [945, 442] on button "Checkout" at bounding box center [959, 440] width 353 height 28
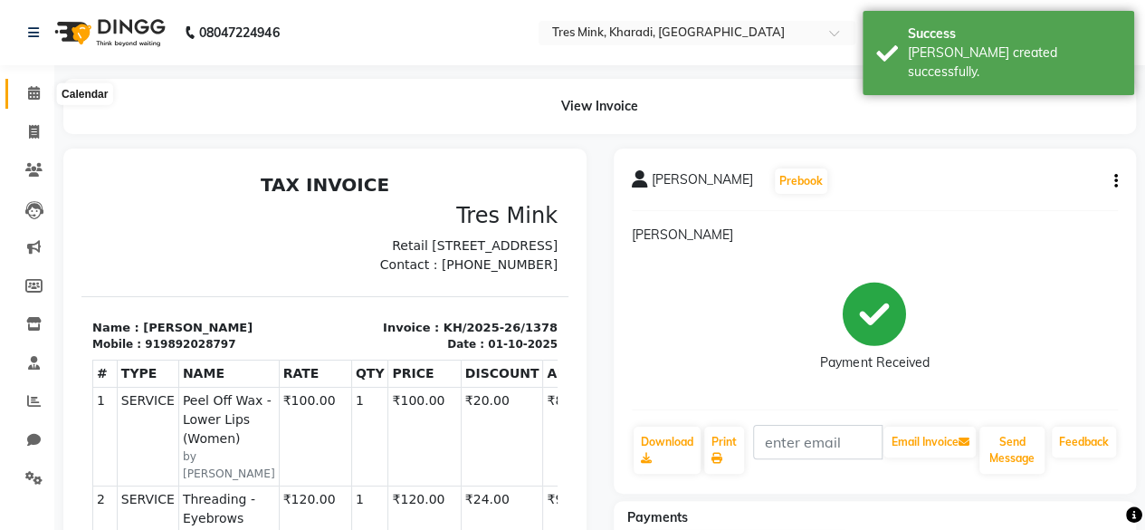
drag, startPoint x: 34, startPoint y: 95, endPoint x: 43, endPoint y: 110, distance: 16.6
click at [34, 95] on icon at bounding box center [34, 93] width 12 height 14
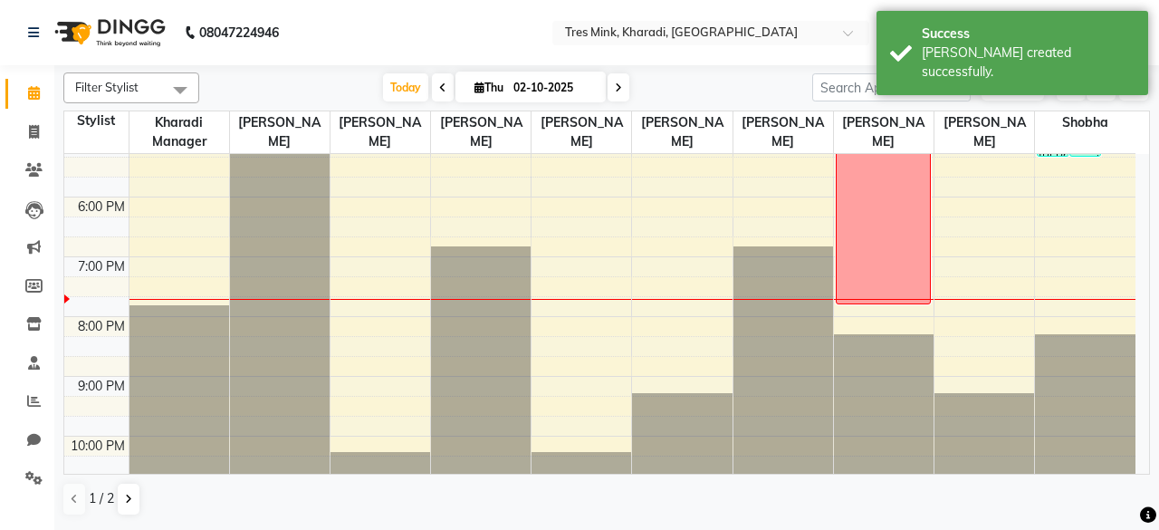
scroll to position [620, 0]
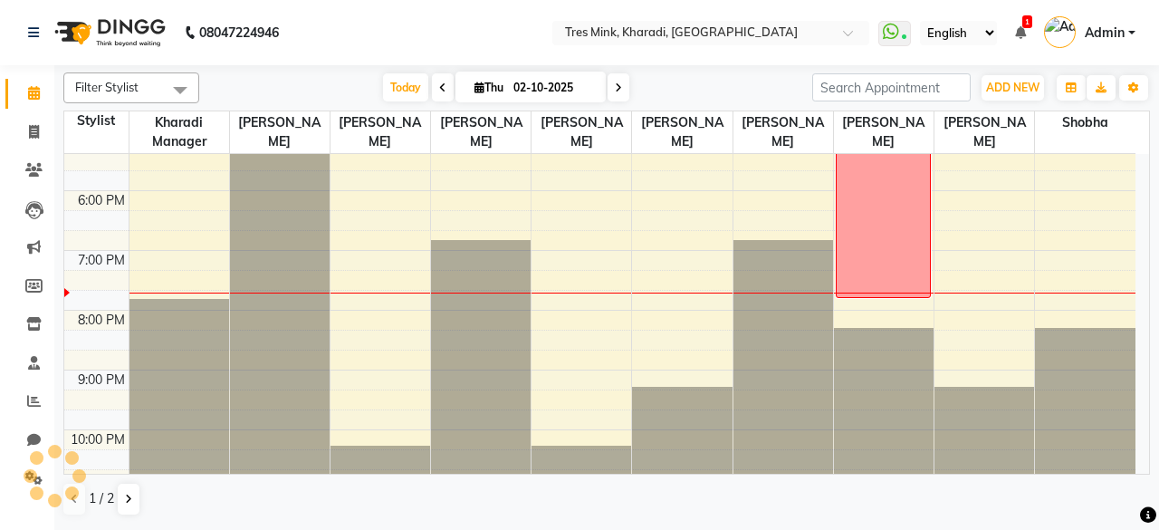
drag, startPoint x: 385, startPoint y: 97, endPoint x: 415, endPoint y: 102, distance: 30.4
click at [385, 91] on span "Today" at bounding box center [405, 87] width 45 height 28
click at [31, 401] on icon at bounding box center [34, 401] width 14 height 14
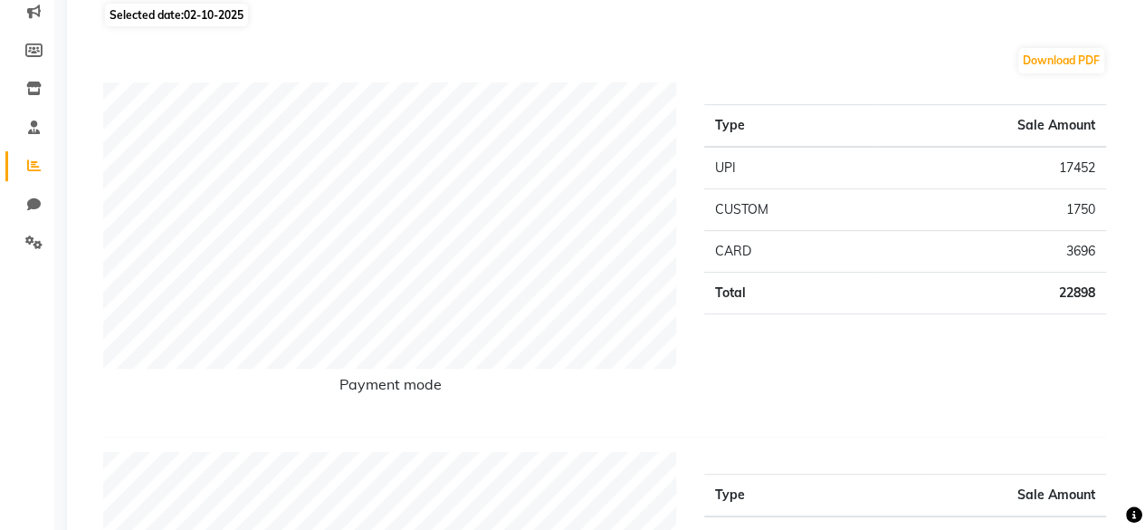
scroll to position [241, 0]
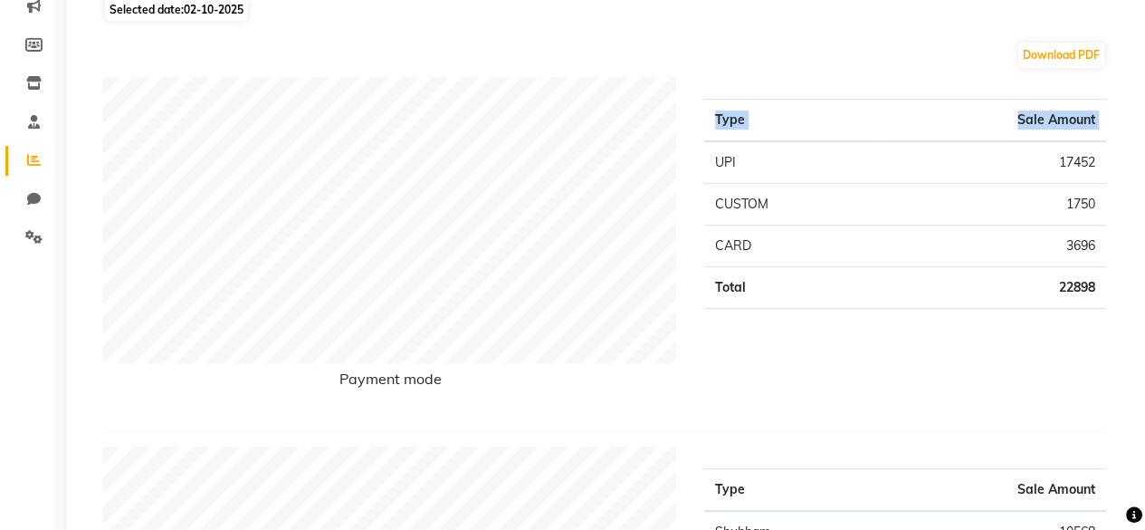
drag, startPoint x: 708, startPoint y: 157, endPoint x: 1129, endPoint y: 283, distance: 439.6
copy thead "Type Sale Amount"
